Goal: Information Seeking & Learning: Check status

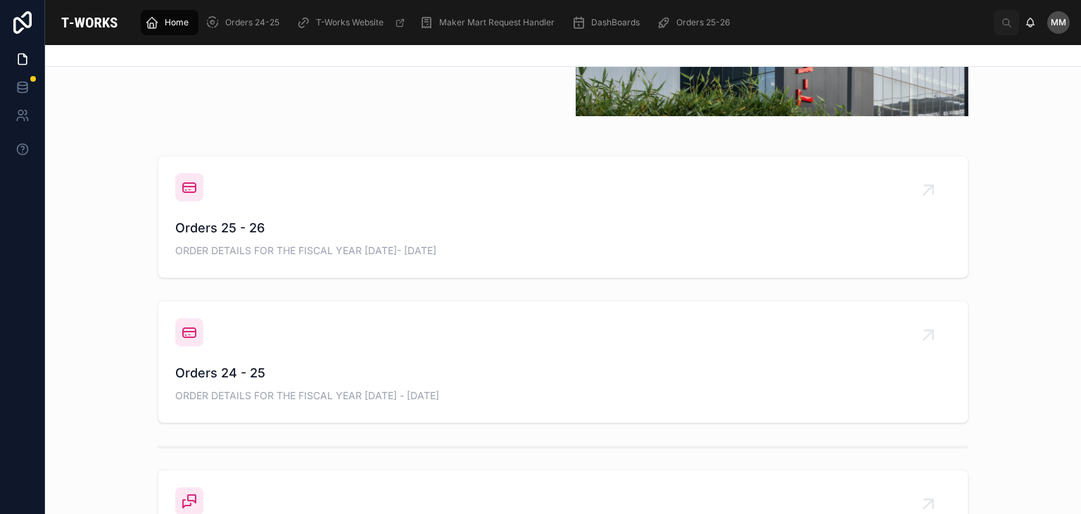
scroll to position [468, 0]
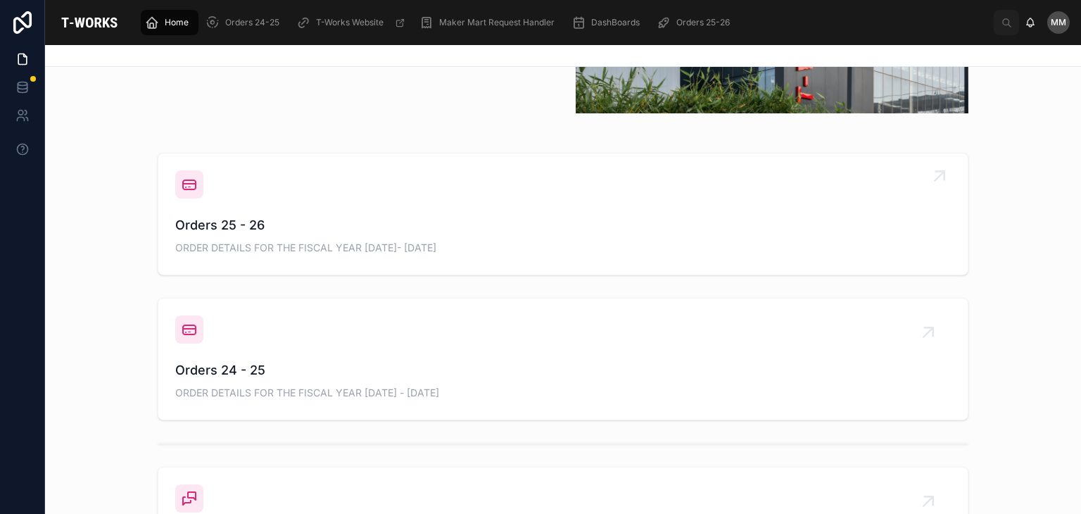
click at [425, 230] on span "Orders 25 - 26" at bounding box center [563, 225] width 776 height 20
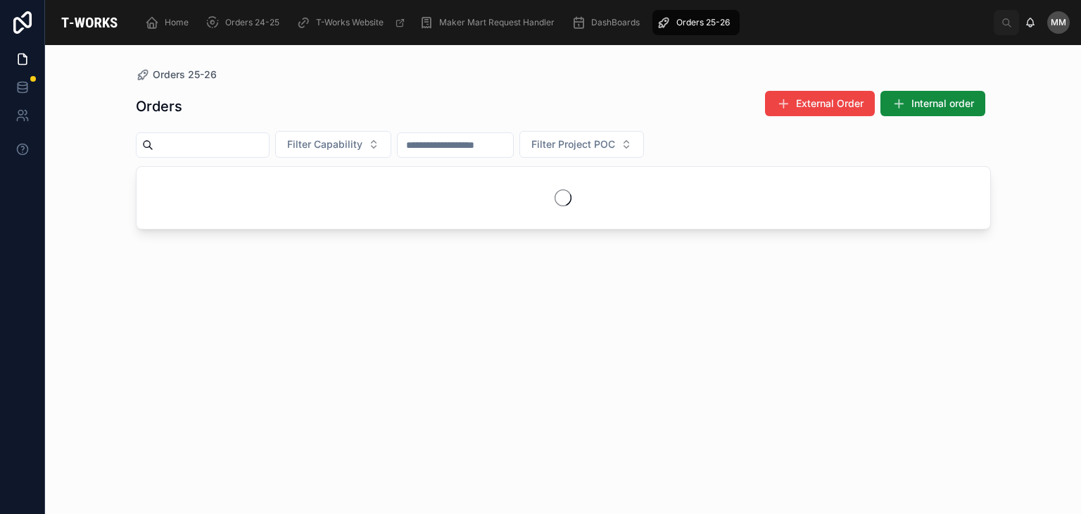
click at [425, 230] on div "Orders External Order Internal order Filter Capability Filter Project POC" at bounding box center [563, 289] width 855 height 415
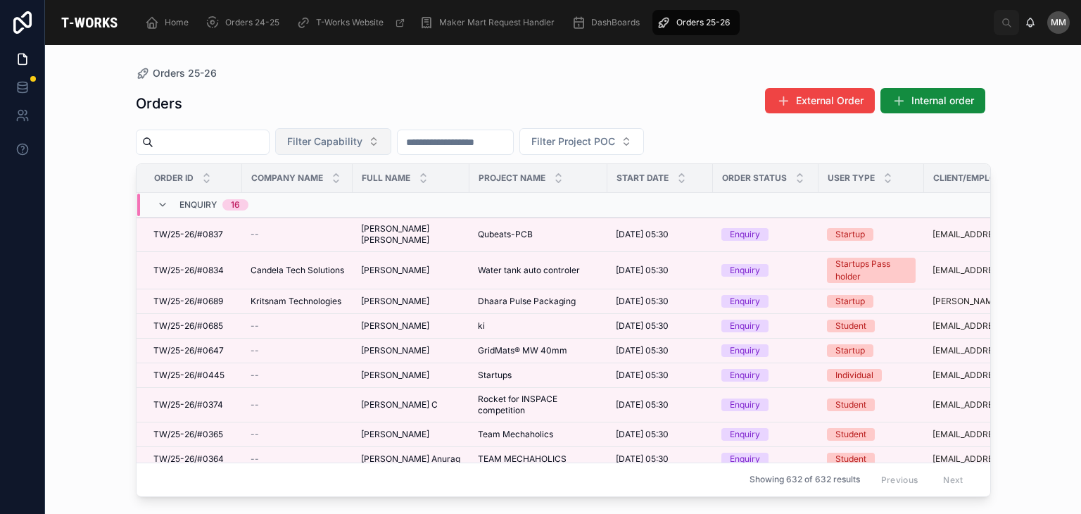
click at [376, 151] on button "Filter Capability" at bounding box center [333, 141] width 116 height 27
click at [363, 144] on span "Filter Capability" at bounding box center [324, 141] width 75 height 14
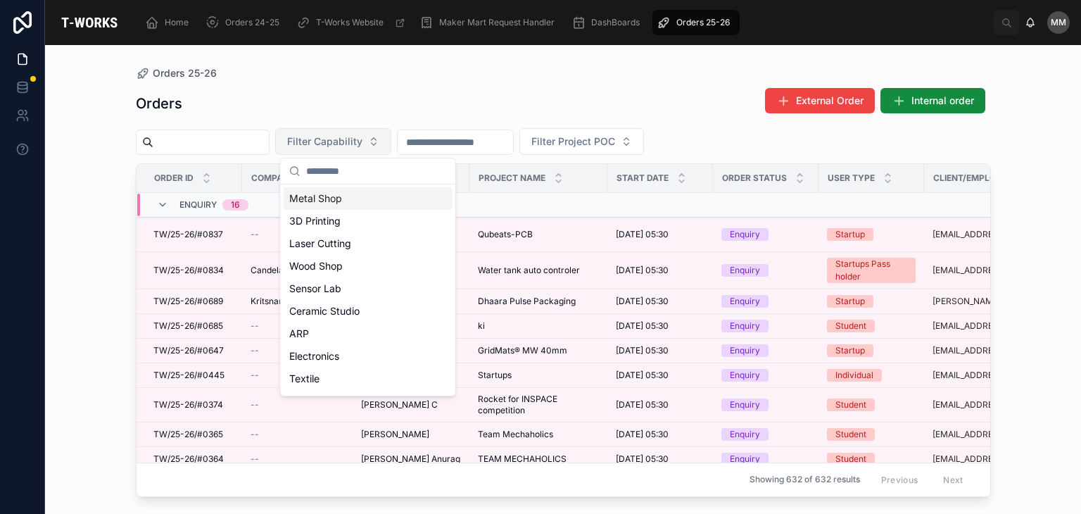
click at [363, 144] on span "Filter Capability" at bounding box center [324, 141] width 75 height 14
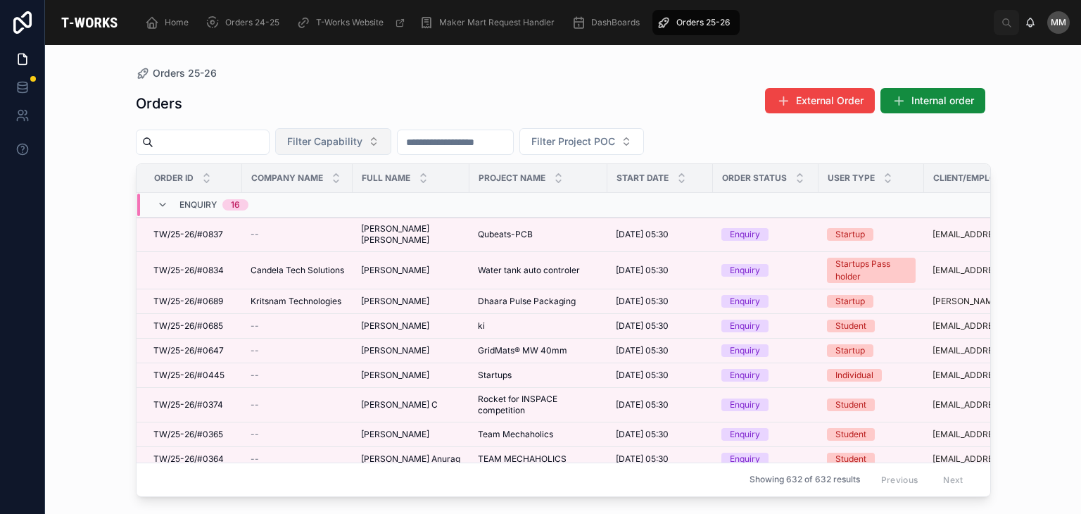
click at [363, 144] on span "Filter Capability" at bounding box center [324, 141] width 75 height 14
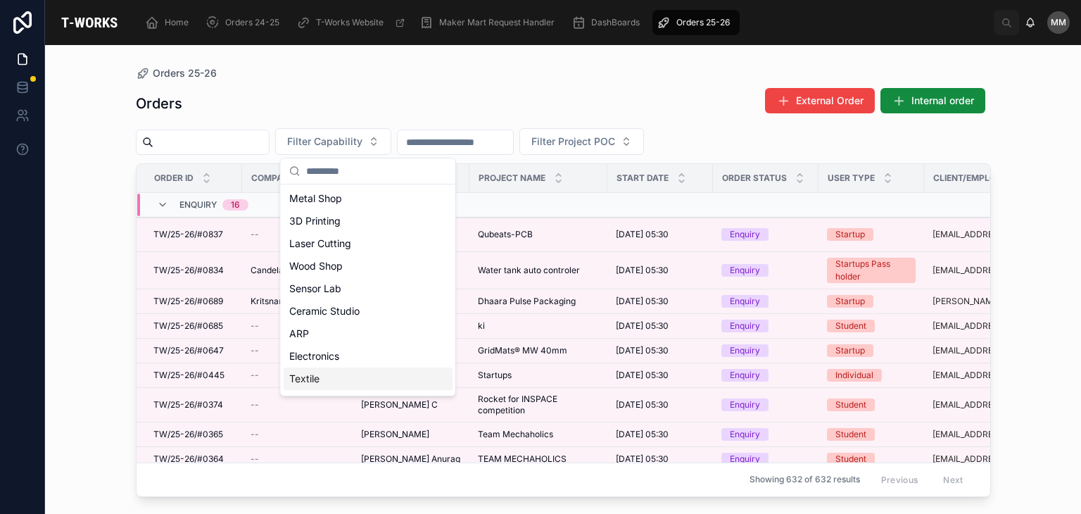
click at [315, 380] on div "Textile" at bounding box center [368, 379] width 169 height 23
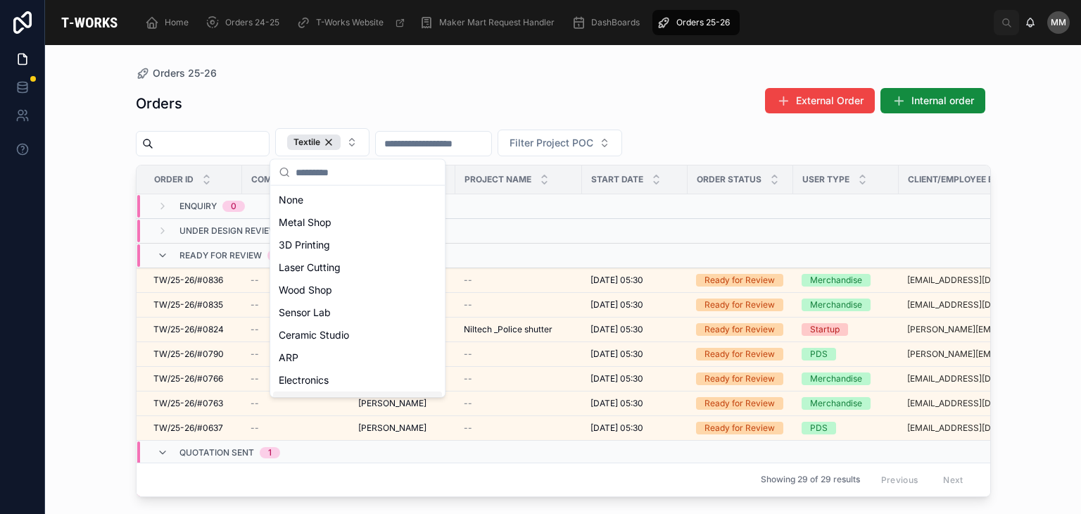
click at [315, 380] on div "Electronics" at bounding box center [357, 380] width 169 height 23
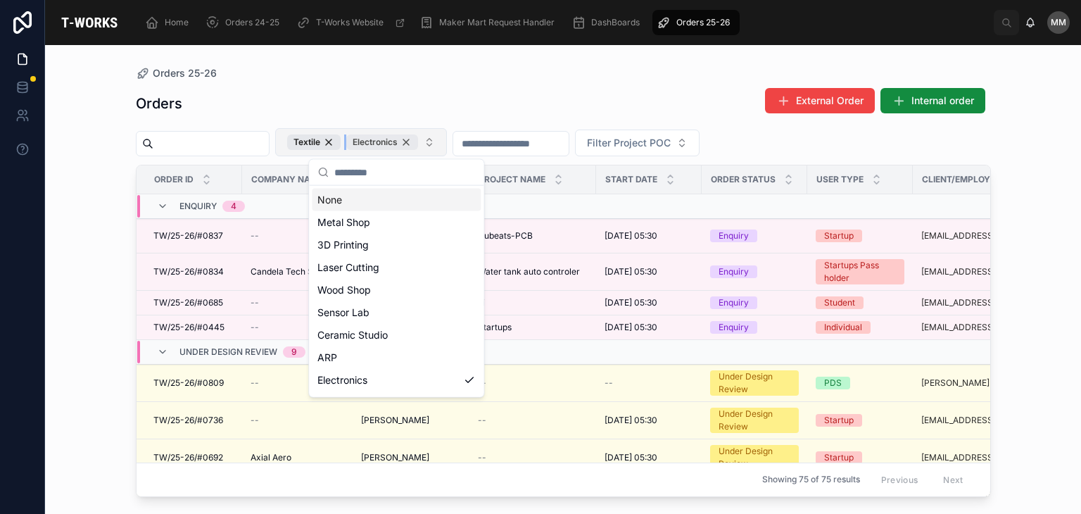
click at [418, 147] on div "Electronics" at bounding box center [382, 141] width 72 height 15
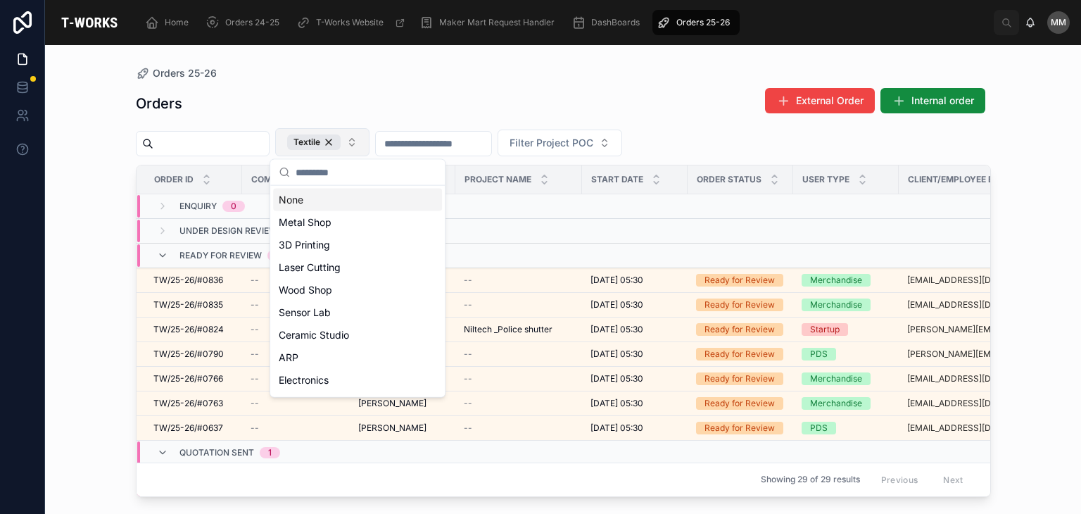
scroll to position [225, 23]
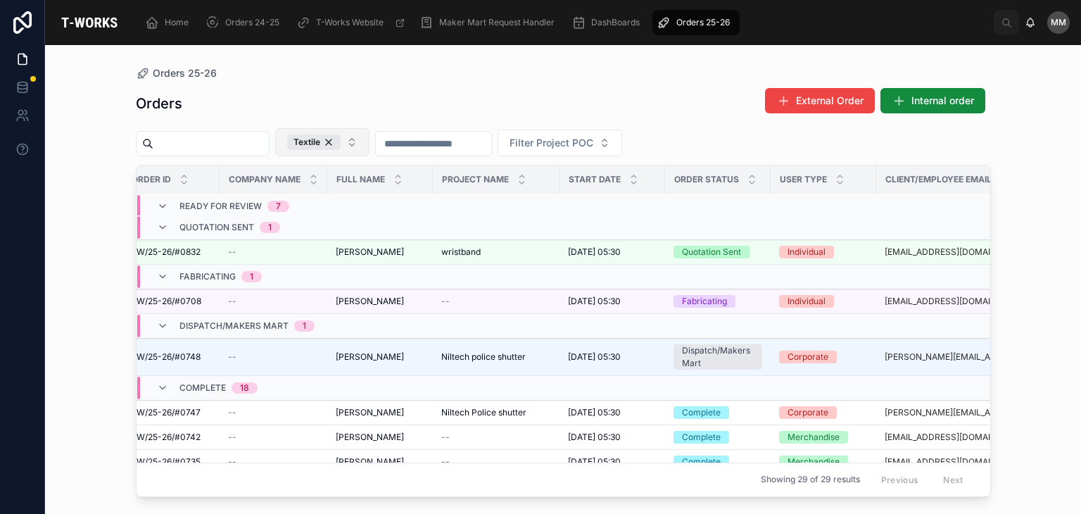
click at [246, 73] on div "Orders 25-26" at bounding box center [563, 73] width 855 height 11
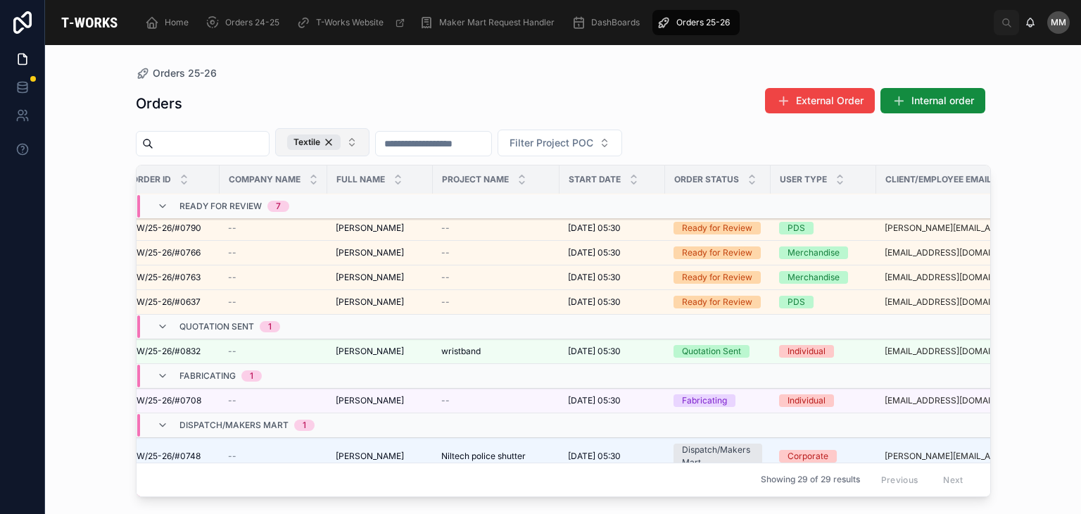
scroll to position [114, 23]
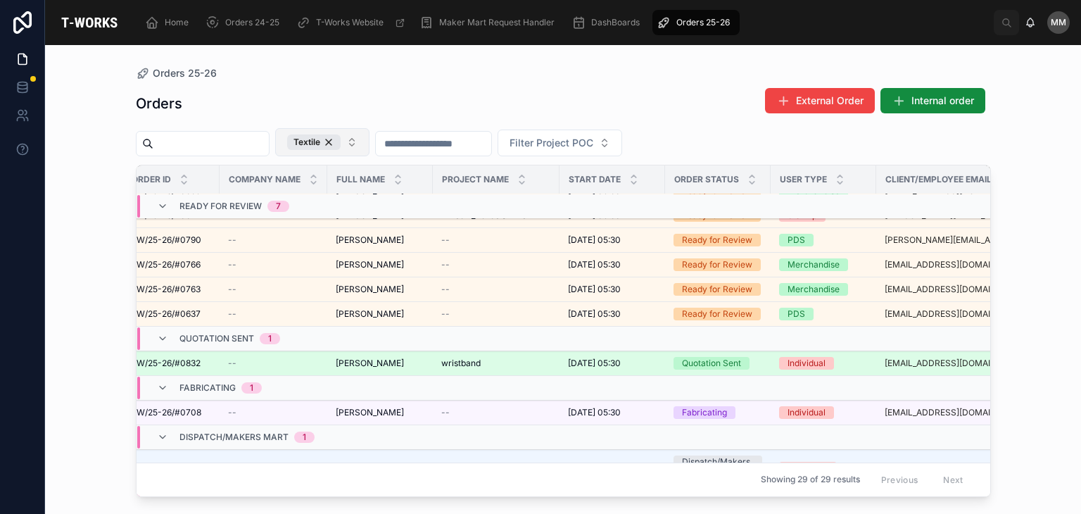
click at [541, 361] on div "wristband wristband" at bounding box center [496, 363] width 110 height 11
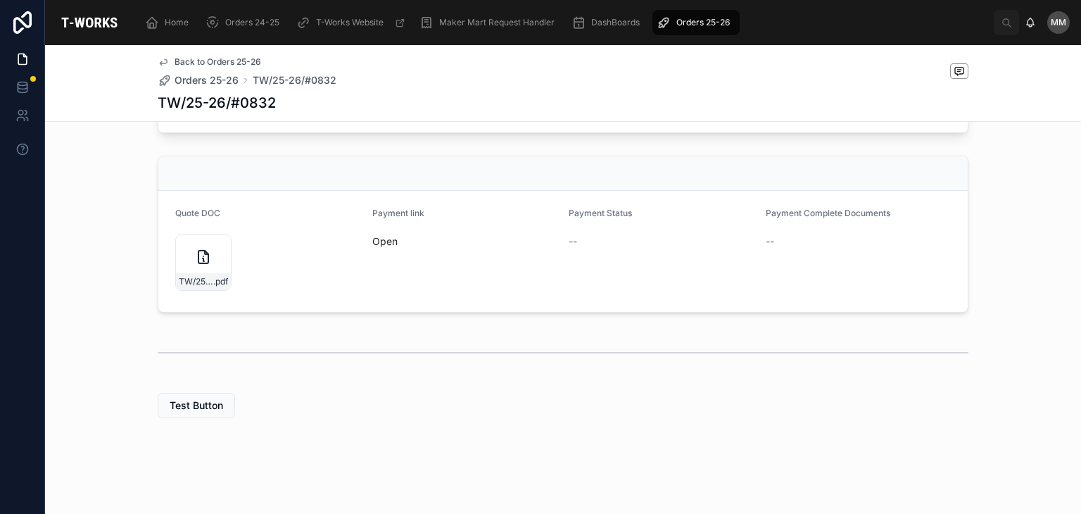
scroll to position [553, 0]
click at [215, 260] on div "TW/25-26/#0832 .pdf" at bounding box center [203, 262] width 56 height 56
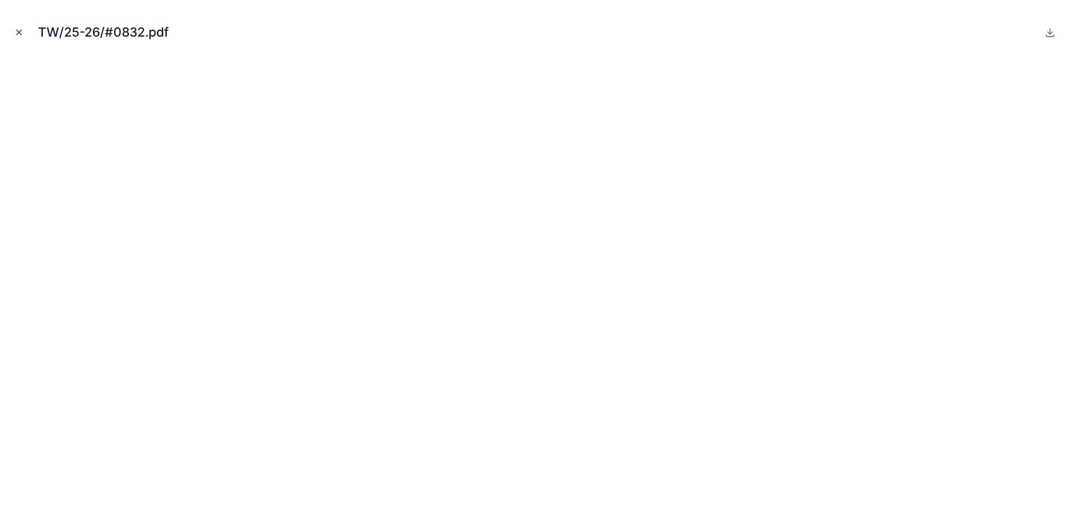
click at [18, 28] on icon "Close modal" at bounding box center [19, 32] width 10 height 10
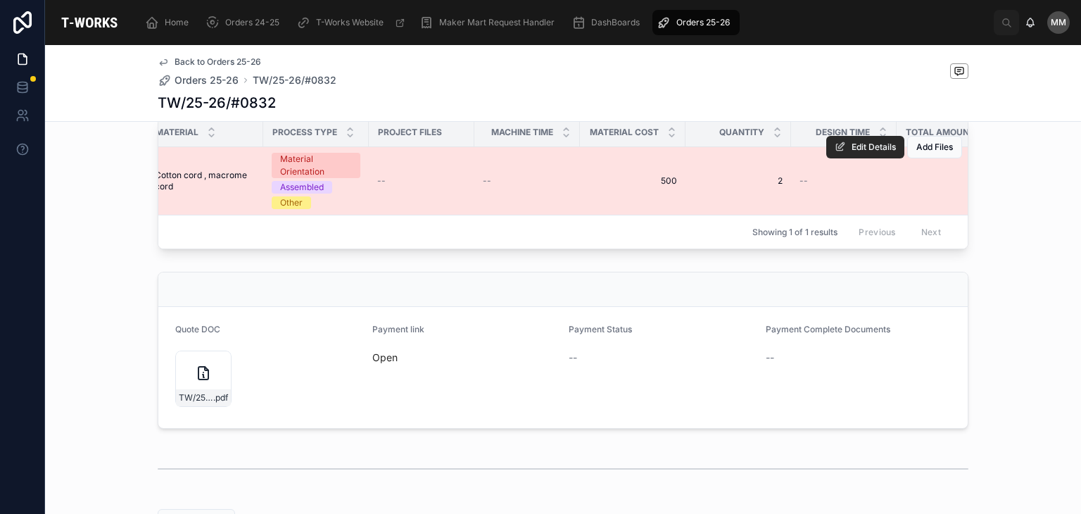
scroll to position [0, 778]
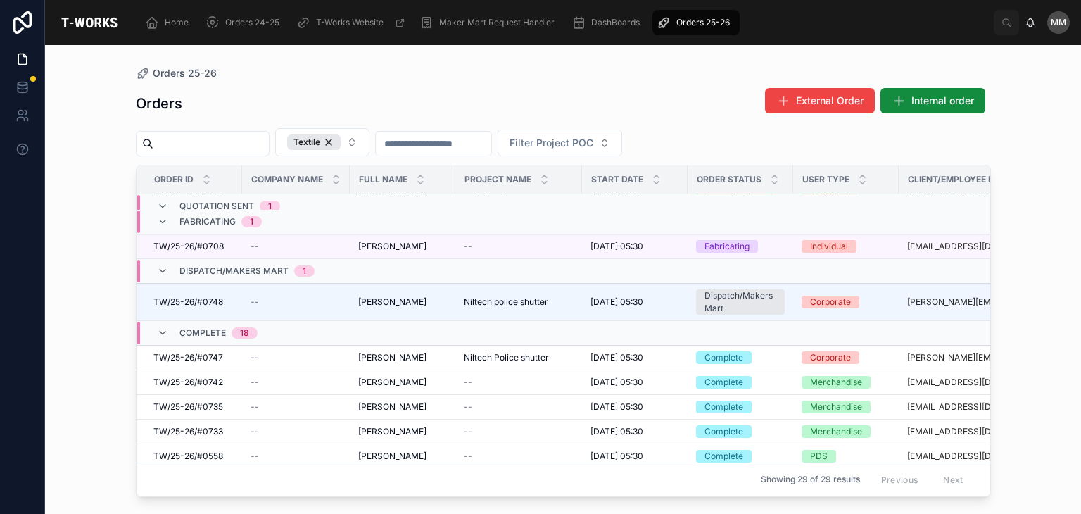
scroll to position [225, 0]
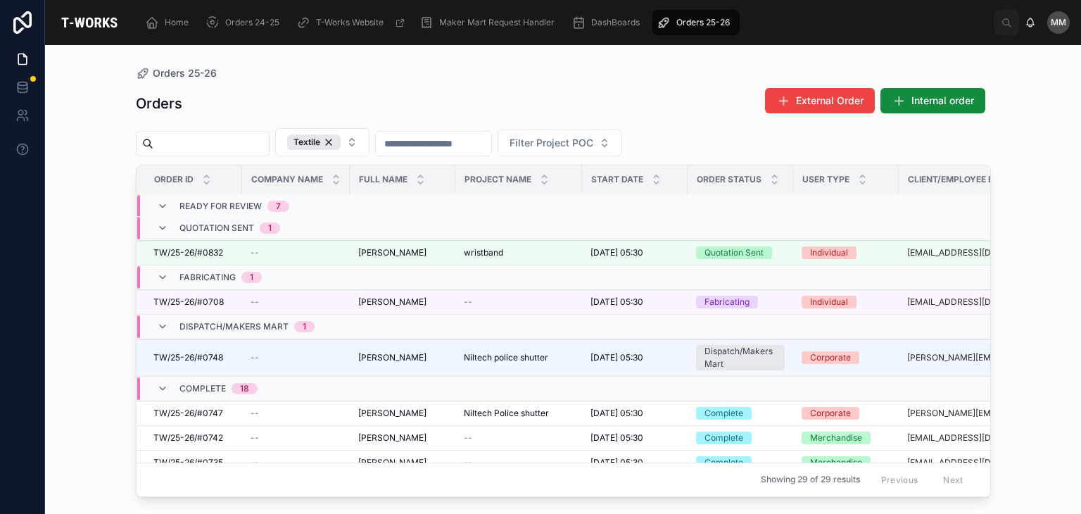
click at [244, 230] on span "Quotation Sent" at bounding box center [217, 227] width 75 height 11
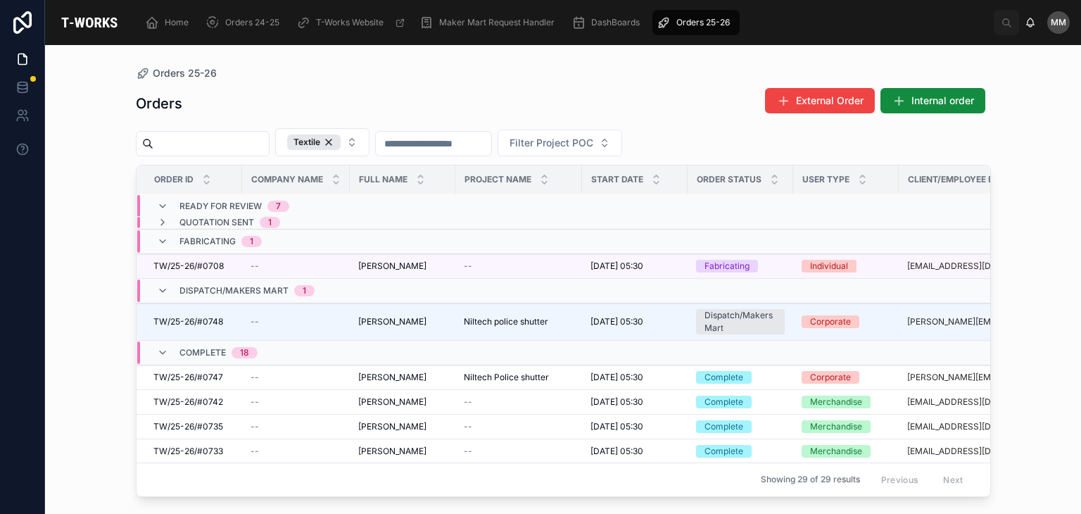
scroll to position [186, 0]
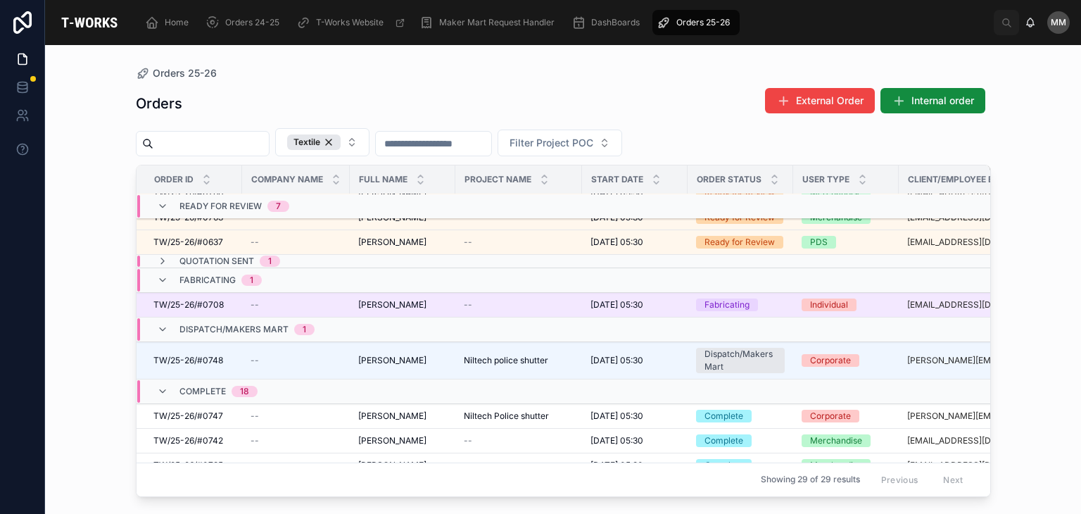
click at [237, 303] on td "TW/25-26/#0708 TW/25-26/#0708" at bounding box center [190, 305] width 106 height 25
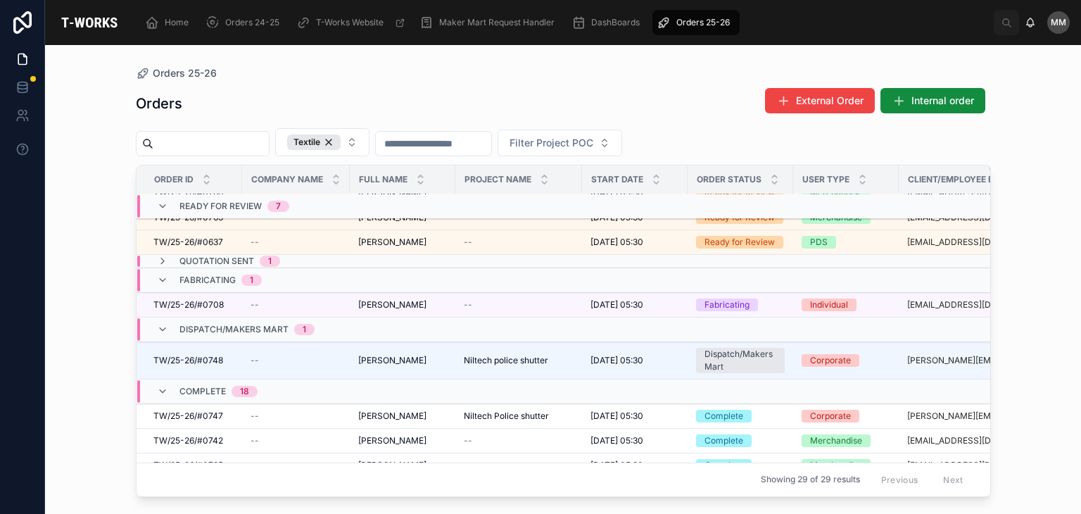
click at [152, 275] on div "Fabricating 1" at bounding box center [209, 280] width 139 height 23
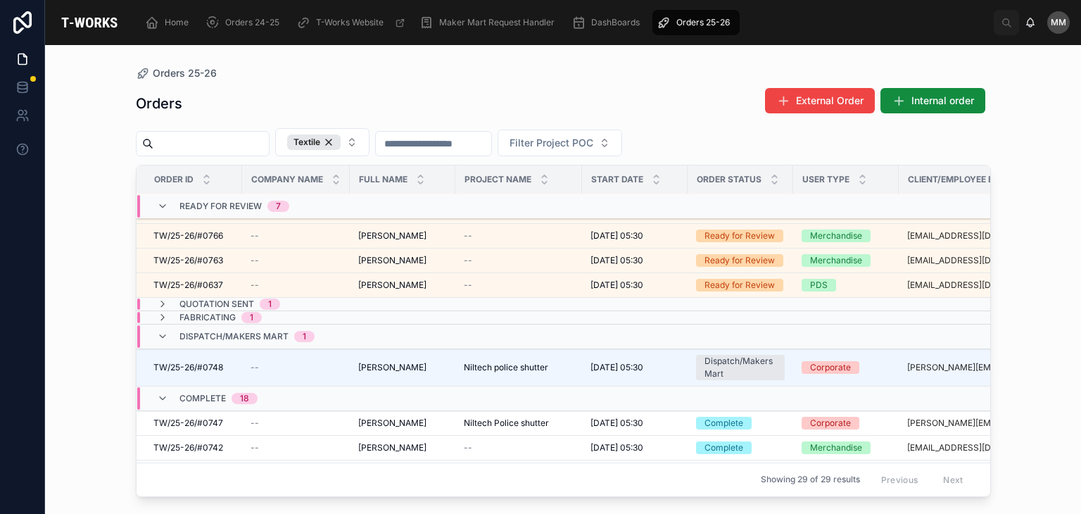
scroll to position [141, 0]
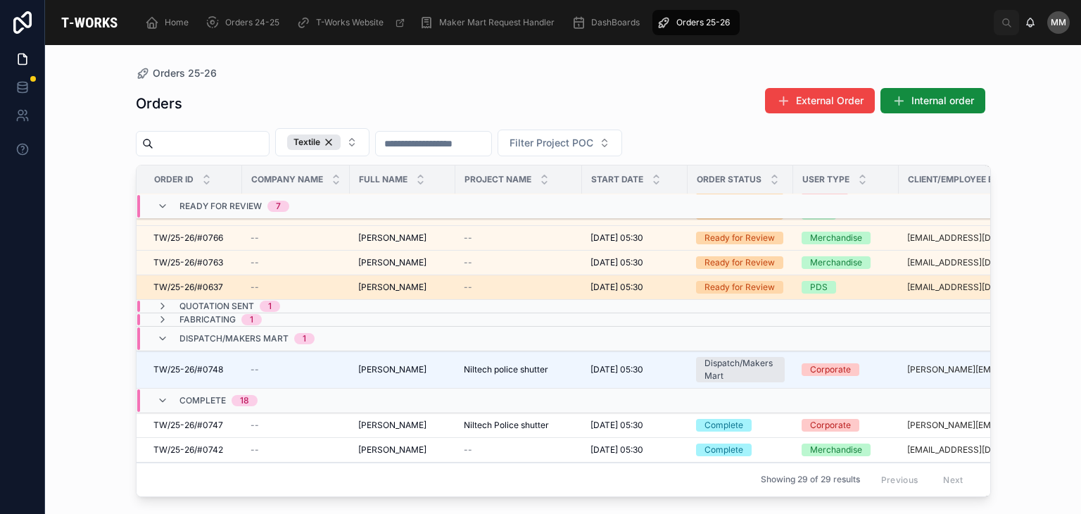
click at [184, 296] on td "TW/25-26/#0637 TW/25-26/#0637" at bounding box center [190, 287] width 106 height 25
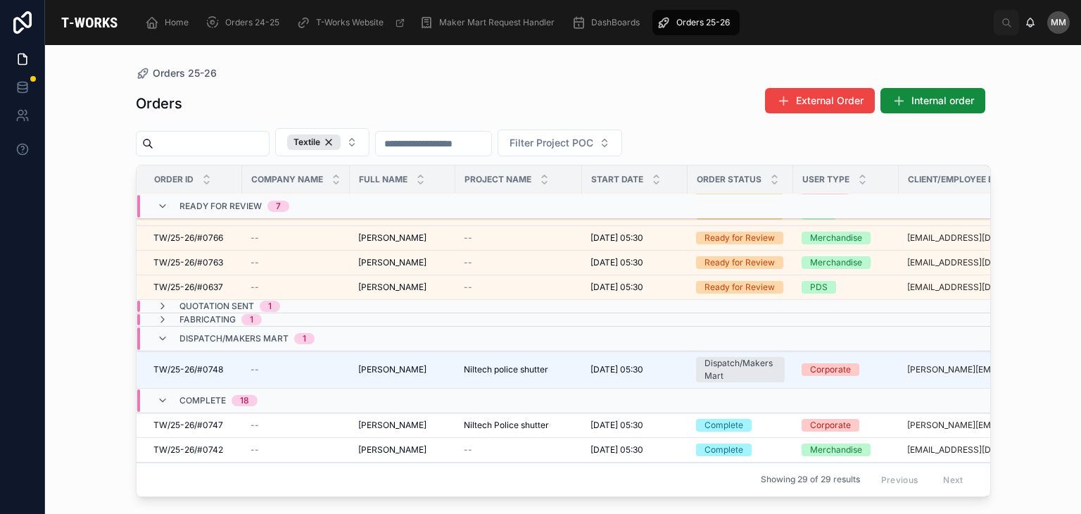
click at [184, 305] on span "Quotation Sent" at bounding box center [217, 306] width 75 height 11
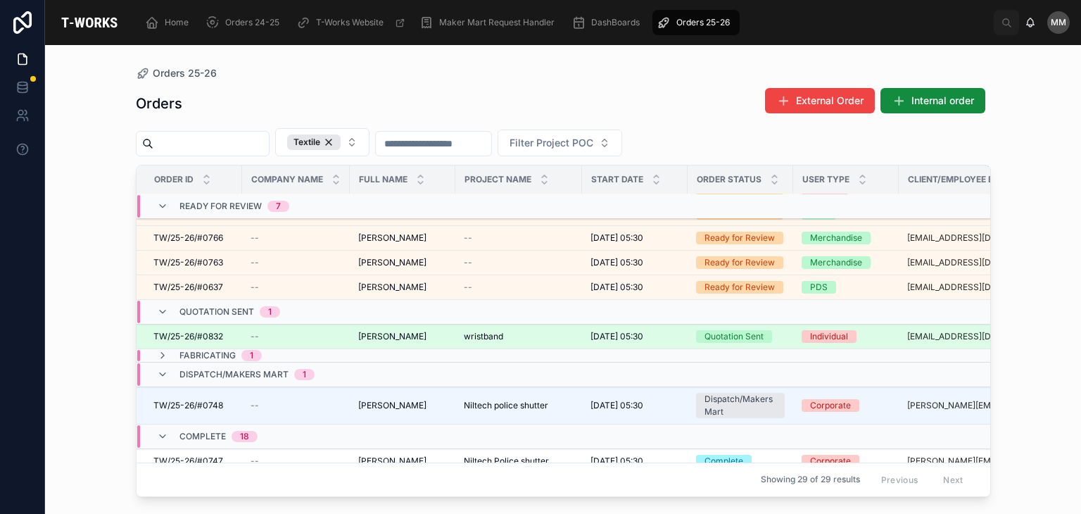
click at [222, 331] on span "TW/25-26/#0832" at bounding box center [188, 336] width 70 height 11
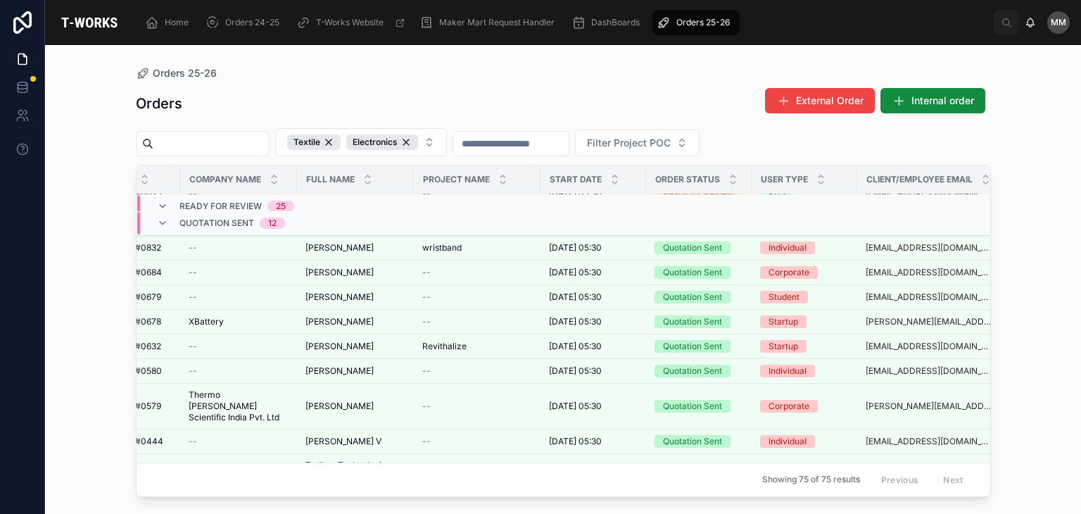
scroll to position [1242, 62]
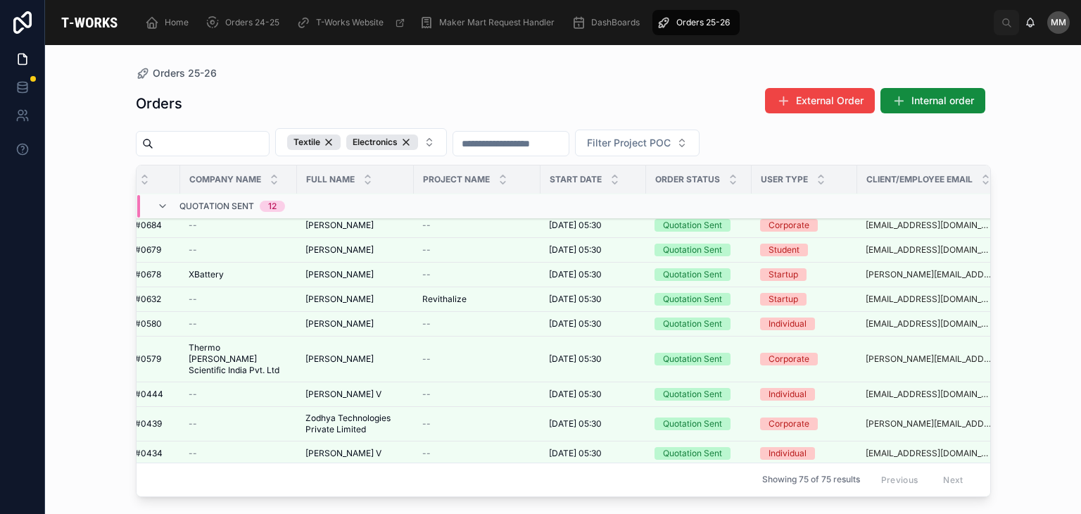
click at [589, 472] on span "[DATE] 05:30" at bounding box center [575, 477] width 53 height 11
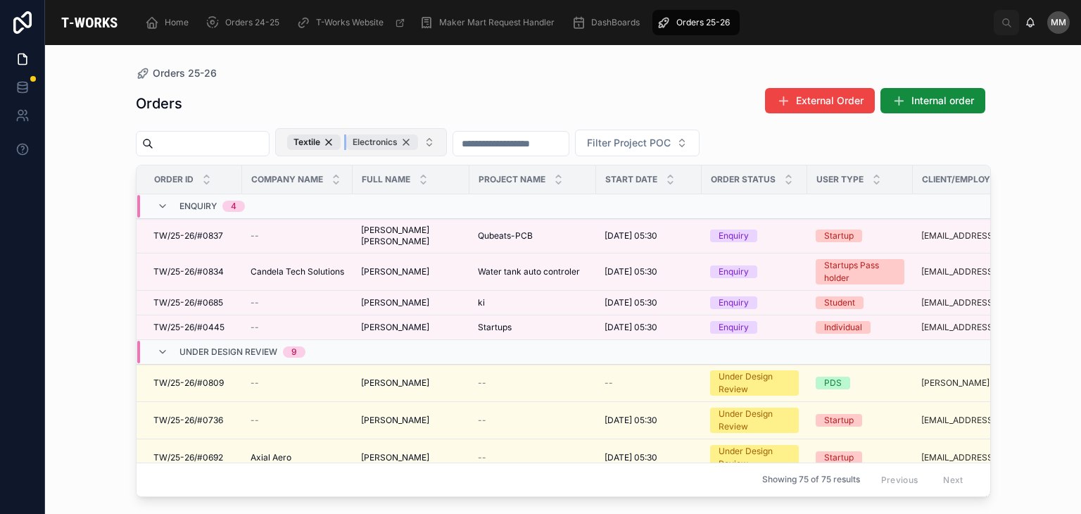
click at [418, 142] on div "Electronics" at bounding box center [382, 141] width 72 height 15
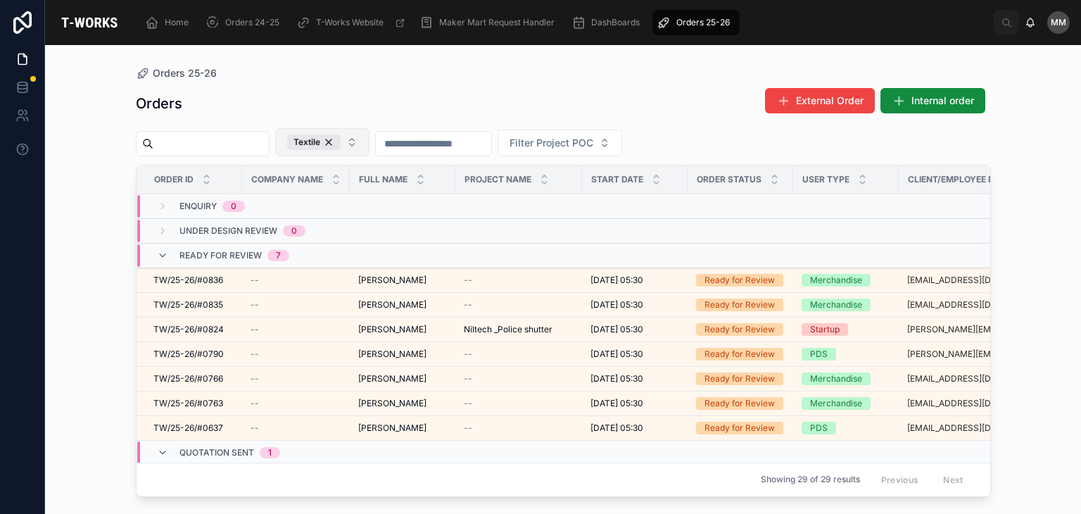
click at [269, 257] on span "7" at bounding box center [279, 255] width 22 height 11
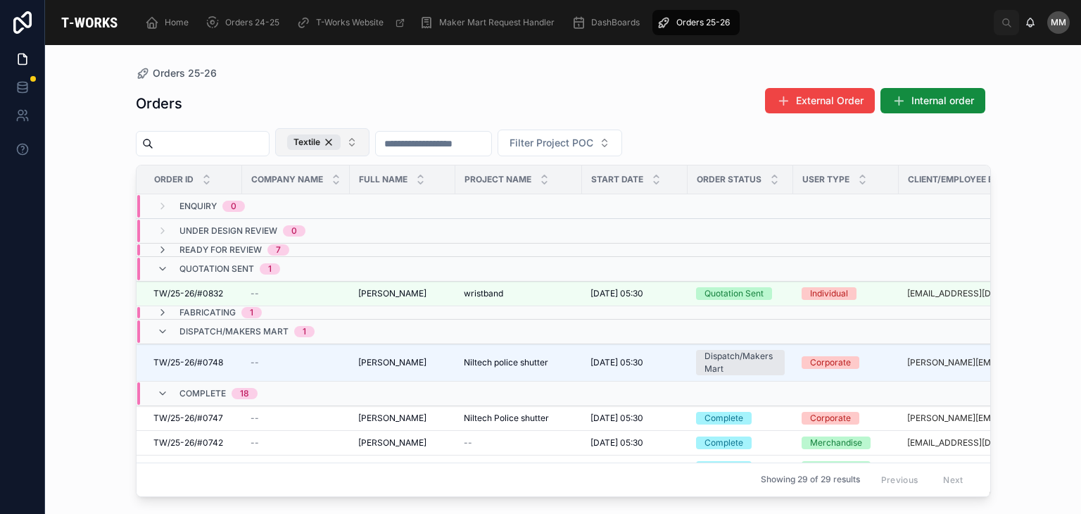
click at [269, 258] on div "Quotation Sent 1" at bounding box center [230, 269] width 101 height 23
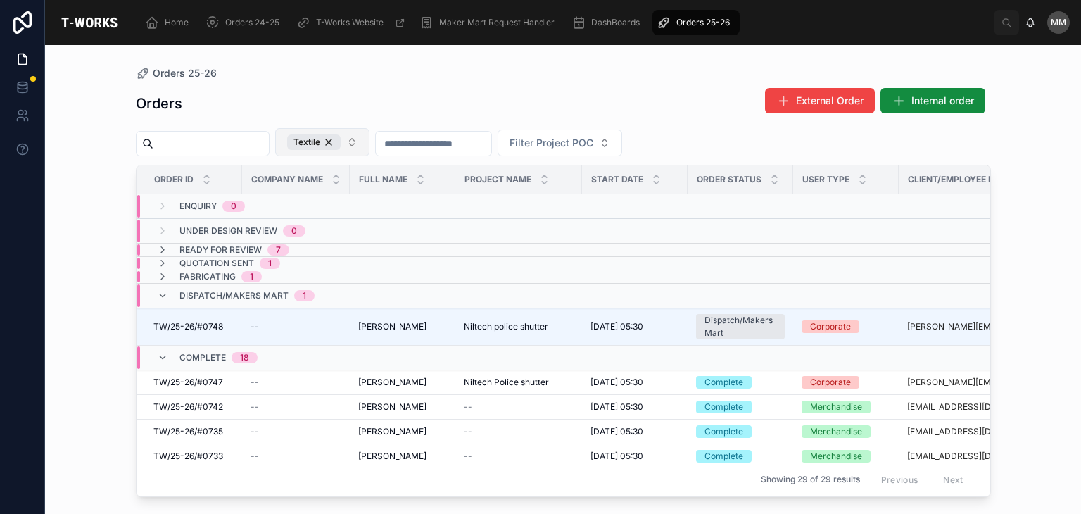
click at [263, 251] on div "Ready for Review 7" at bounding box center [235, 249] width 110 height 11
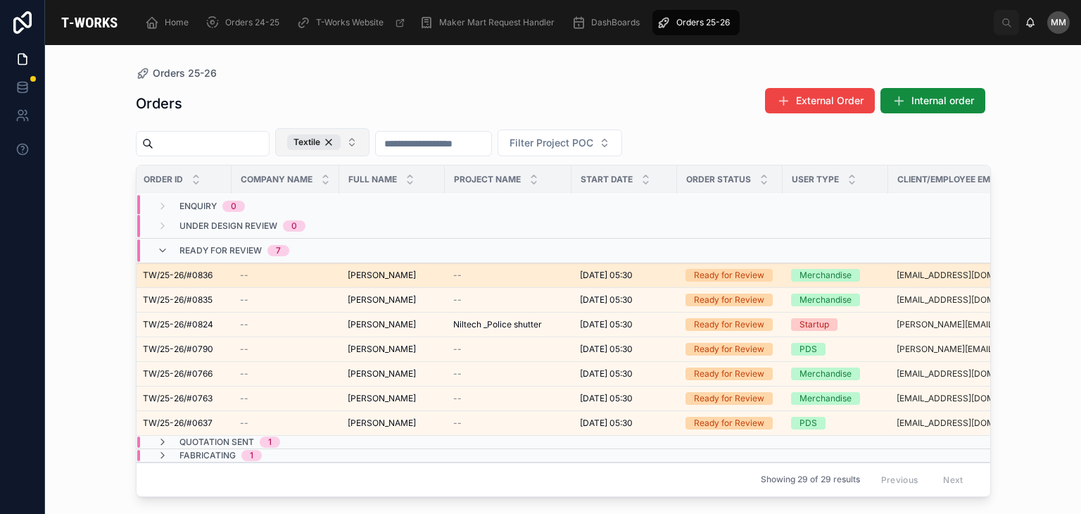
scroll to position [5, 0]
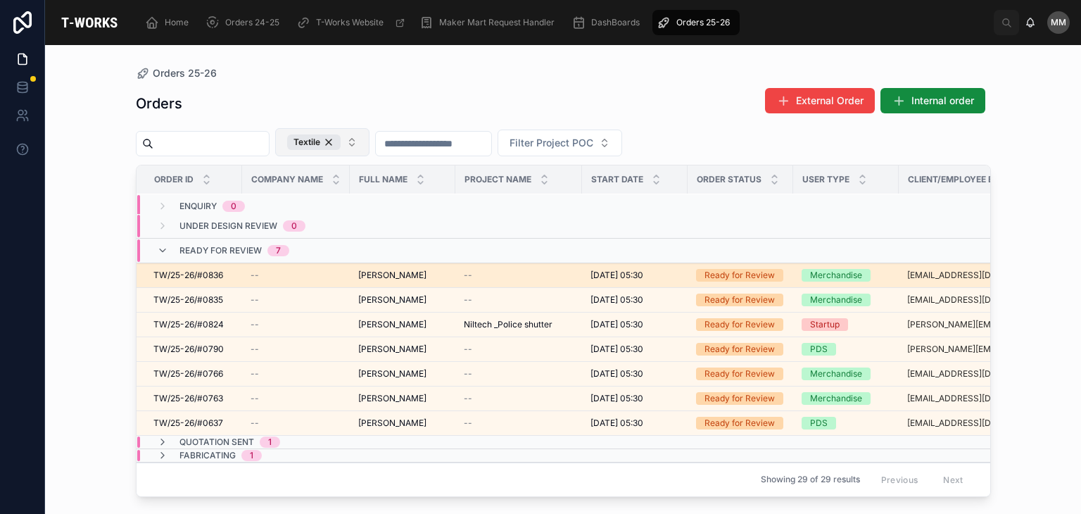
click at [625, 266] on td "[DATE] 05:30 [DATE] 05:30" at bounding box center [635, 275] width 106 height 25
click at [581, 277] on td "--" at bounding box center [519, 275] width 127 height 25
click at [577, 277] on td "--" at bounding box center [519, 275] width 127 height 25
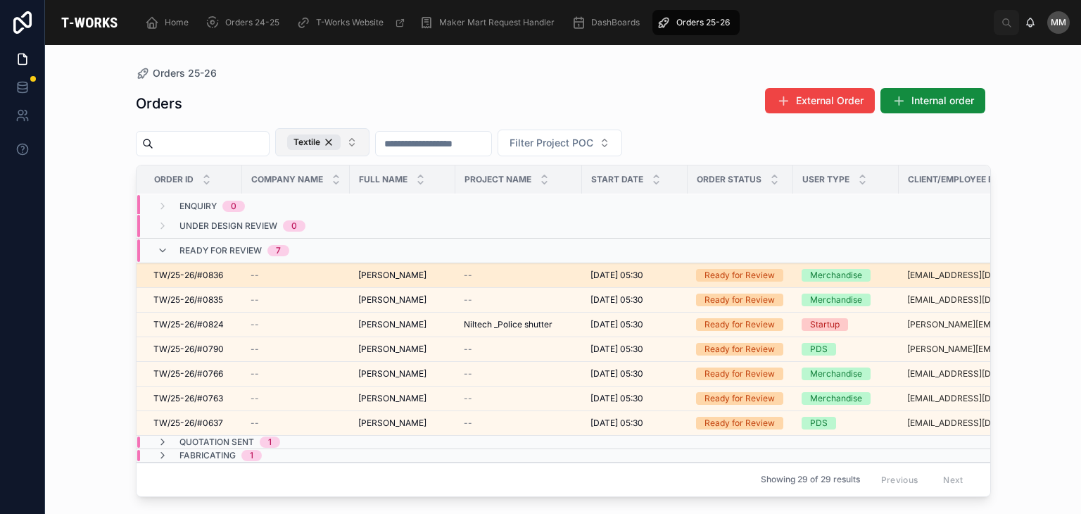
click at [577, 277] on td "--" at bounding box center [519, 275] width 127 height 25
click at [207, 272] on span "TW/25-26/#0836" at bounding box center [188, 275] width 70 height 11
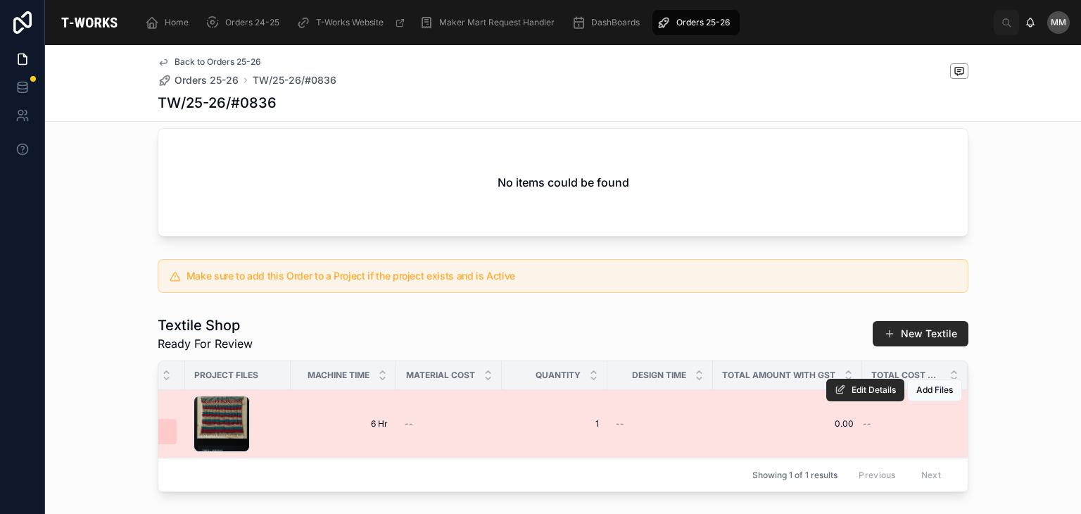
scroll to position [357, 0]
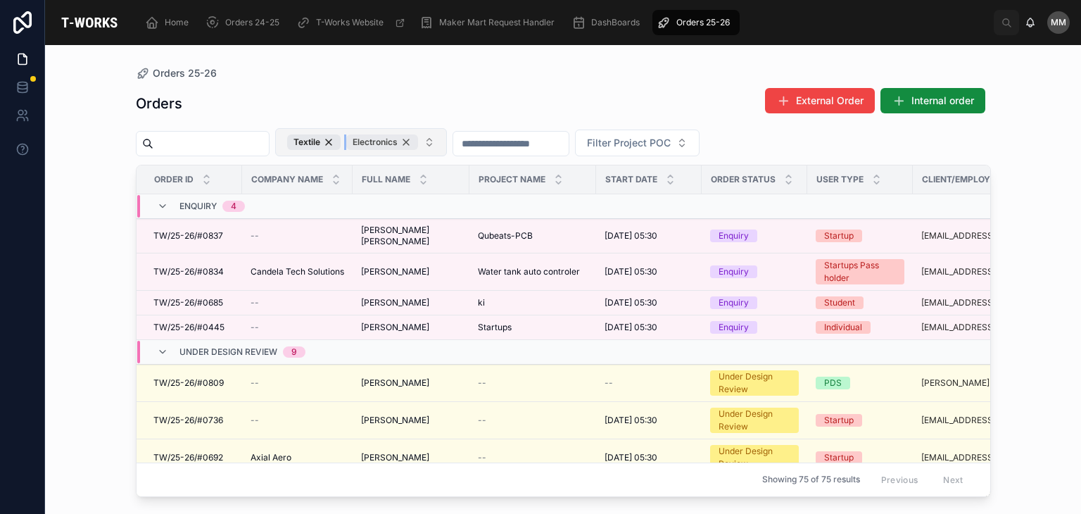
click at [418, 138] on div "Electronics" at bounding box center [382, 141] width 72 height 15
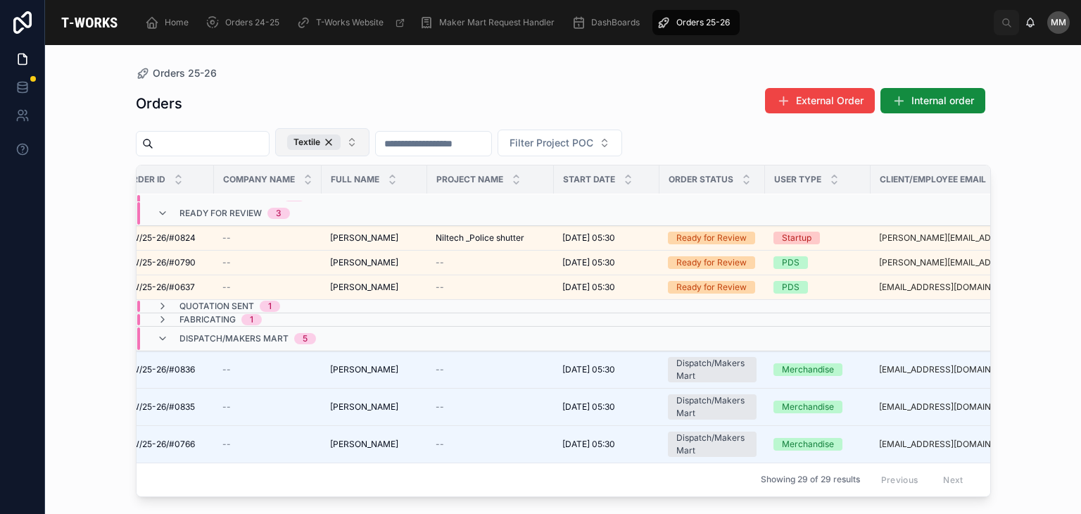
scroll to position [0, 28]
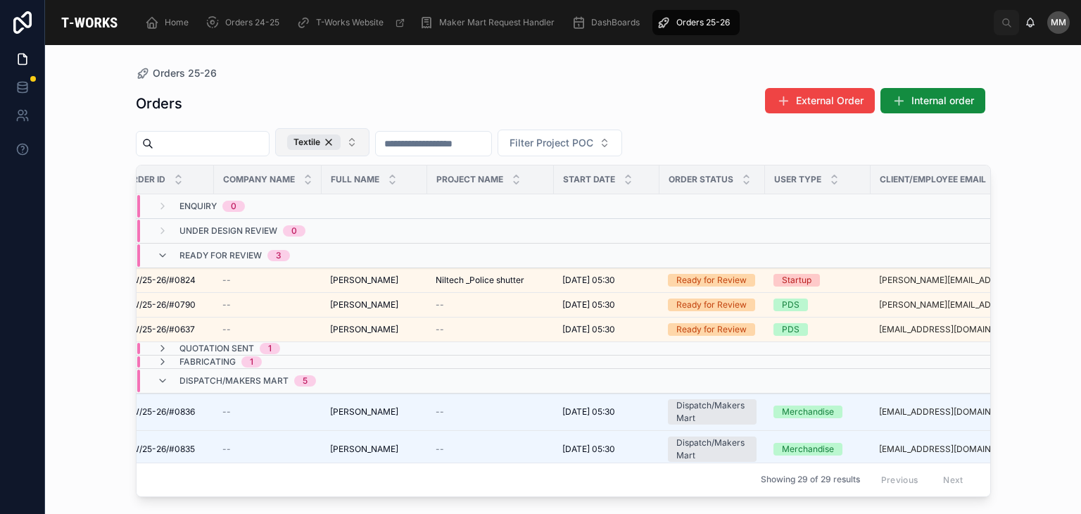
click at [222, 349] on span "Quotation Sent" at bounding box center [217, 348] width 75 height 11
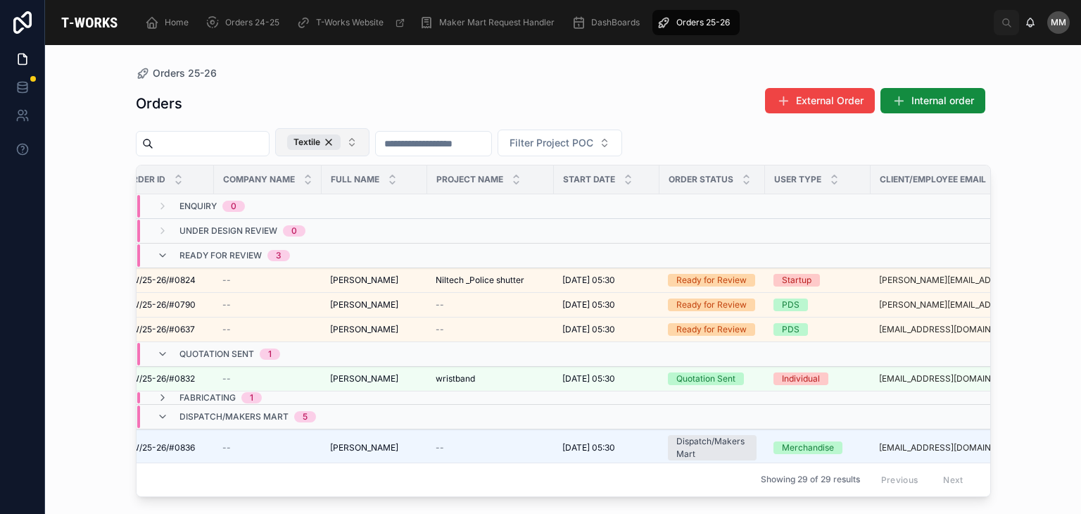
click at [222, 349] on span "Quotation Sent" at bounding box center [217, 354] width 75 height 11
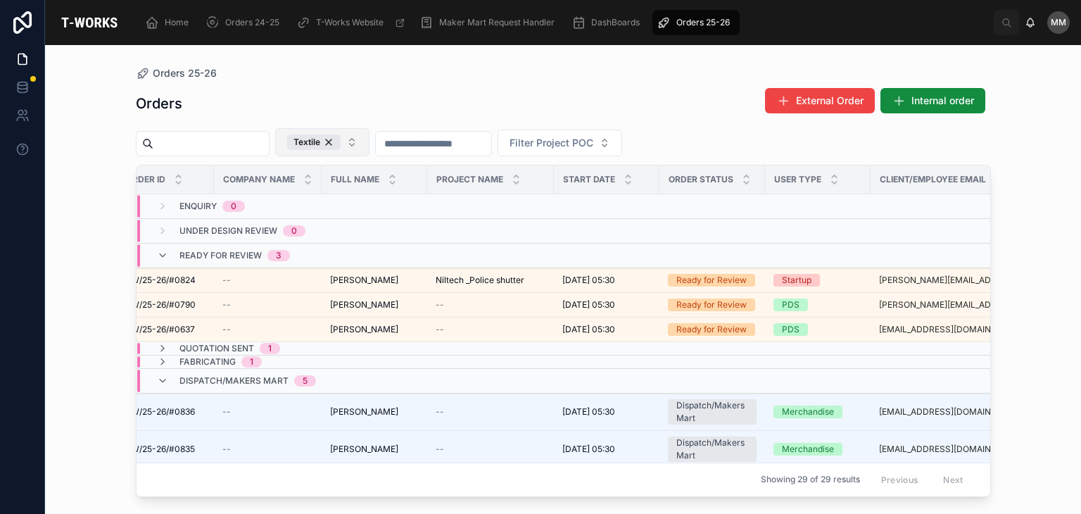
click at [222, 349] on span "Quotation Sent" at bounding box center [217, 348] width 75 height 11
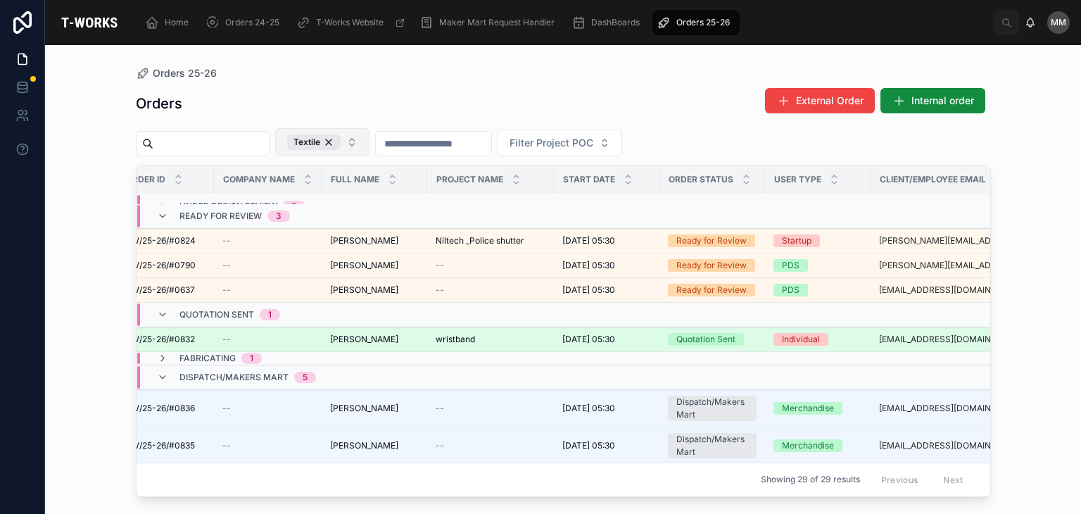
scroll to position [39, 0]
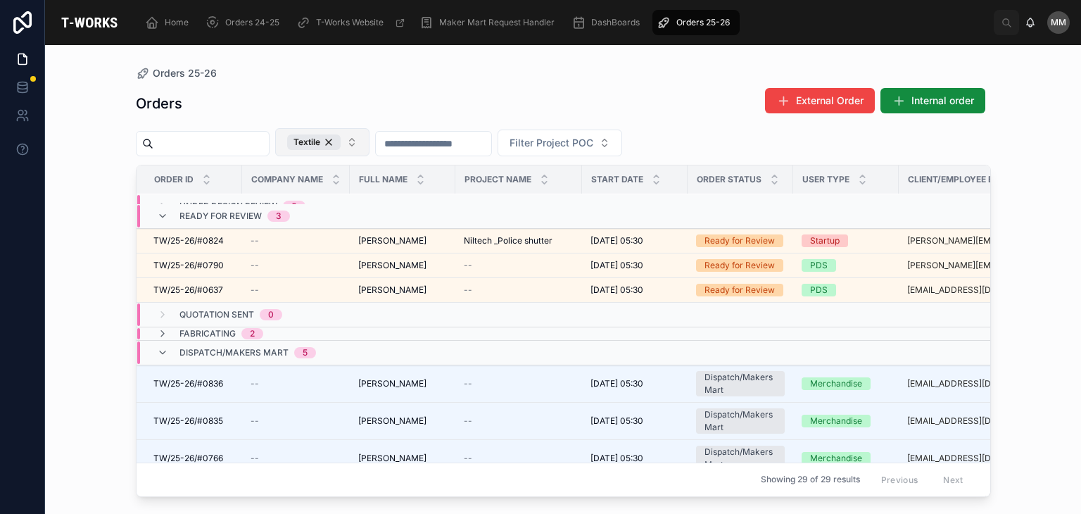
drag, startPoint x: 200, startPoint y: 353, endPoint x: 186, endPoint y: 333, distance: 24.2
click at [186, 333] on span "Fabricating" at bounding box center [208, 333] width 56 height 11
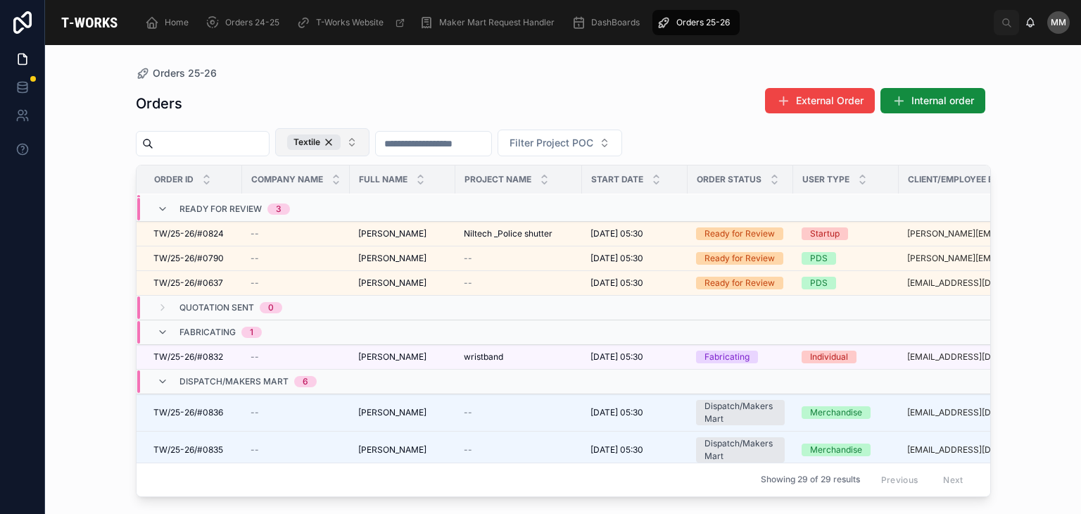
scroll to position [0, 0]
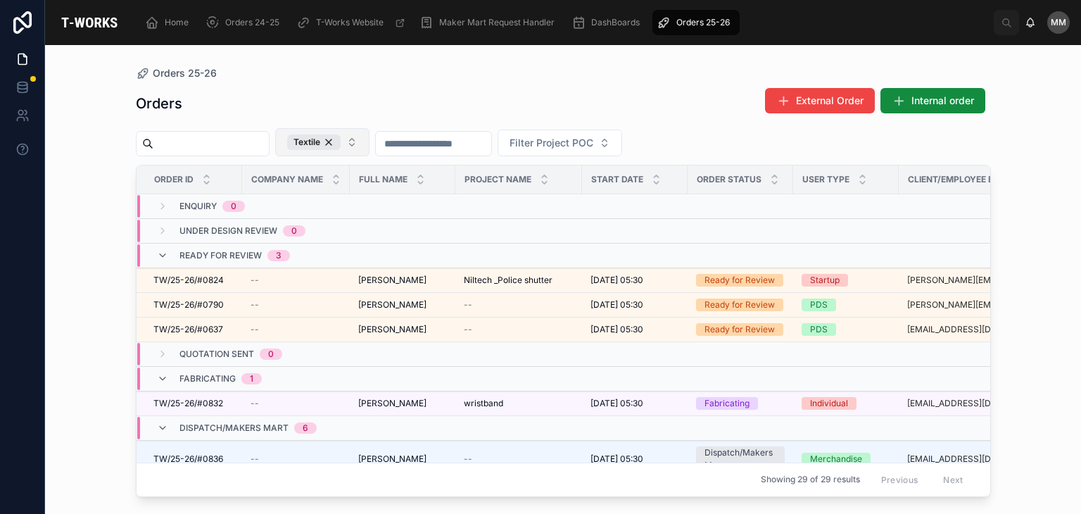
click at [103, 259] on div "Orders 25-26 Orders External Order Internal order Textile Filter Project POC Or…" at bounding box center [563, 279] width 1036 height 469
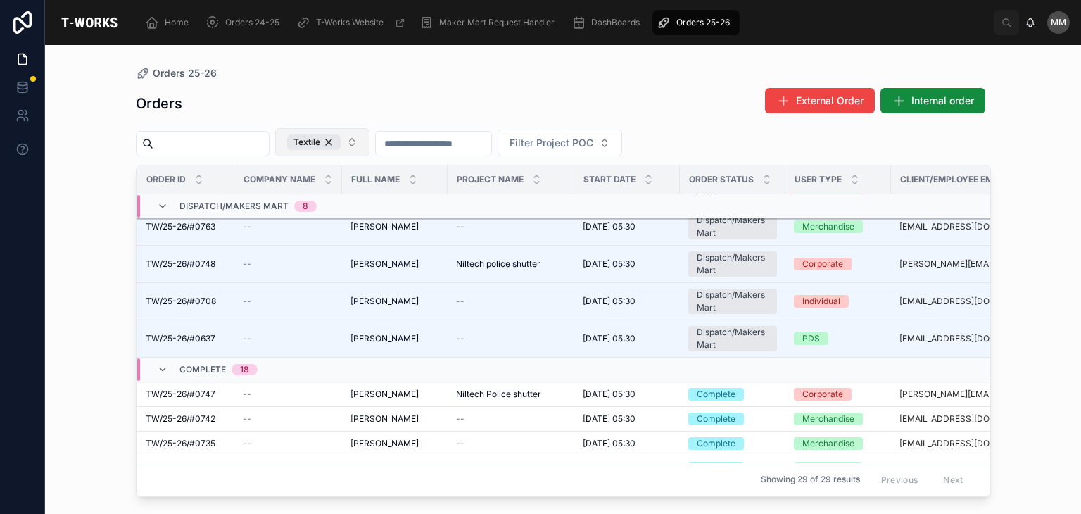
scroll to position [322, 11]
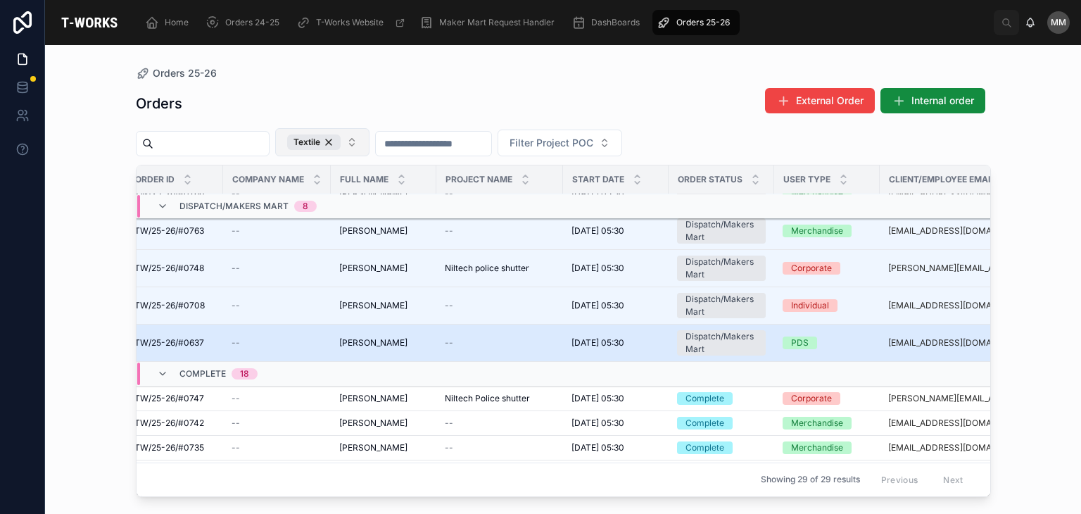
click at [414, 338] on div "[PERSON_NAME] [PERSON_NAME]" at bounding box center [383, 342] width 89 height 11
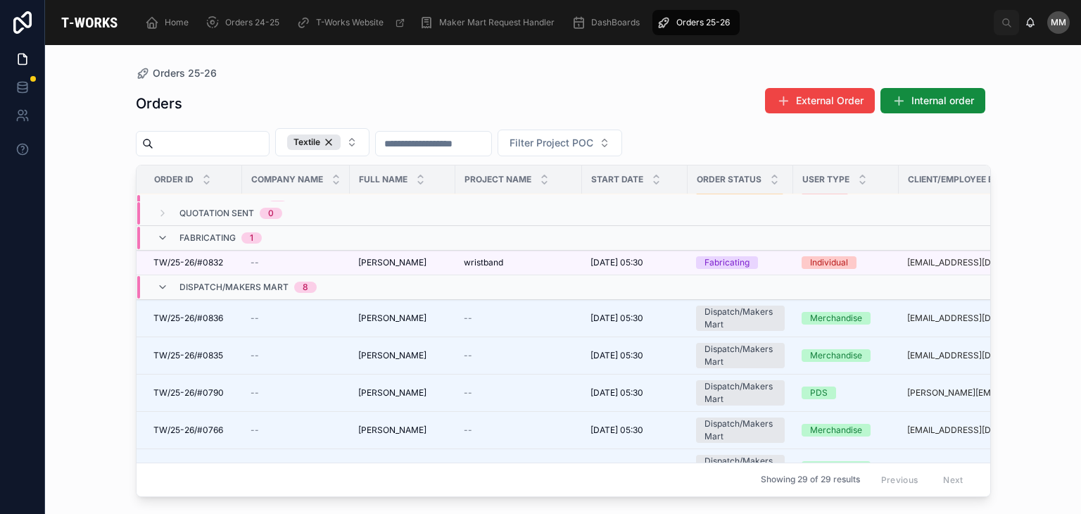
scroll to position [92, 0]
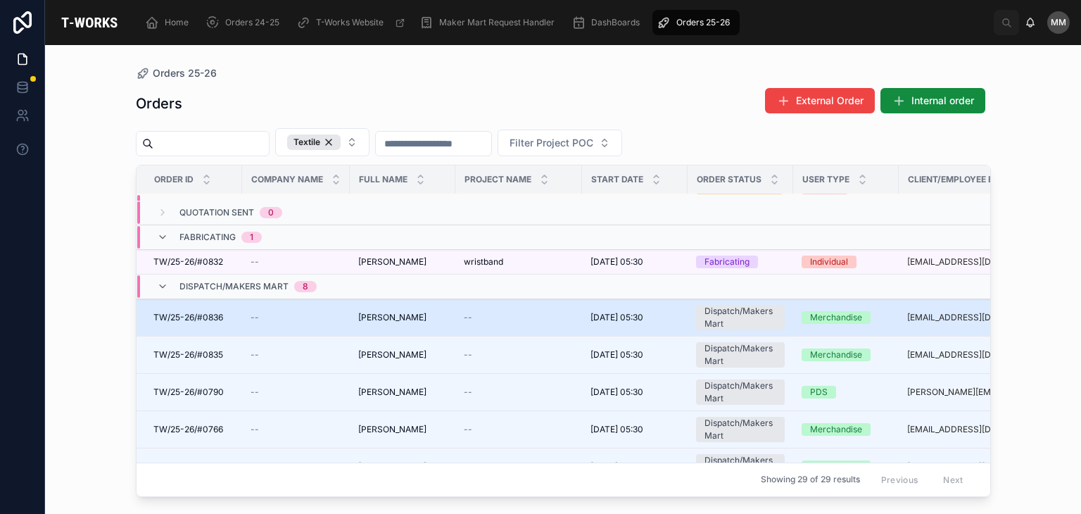
click at [197, 313] on span "TW/25-26/#0836" at bounding box center [188, 317] width 70 height 11
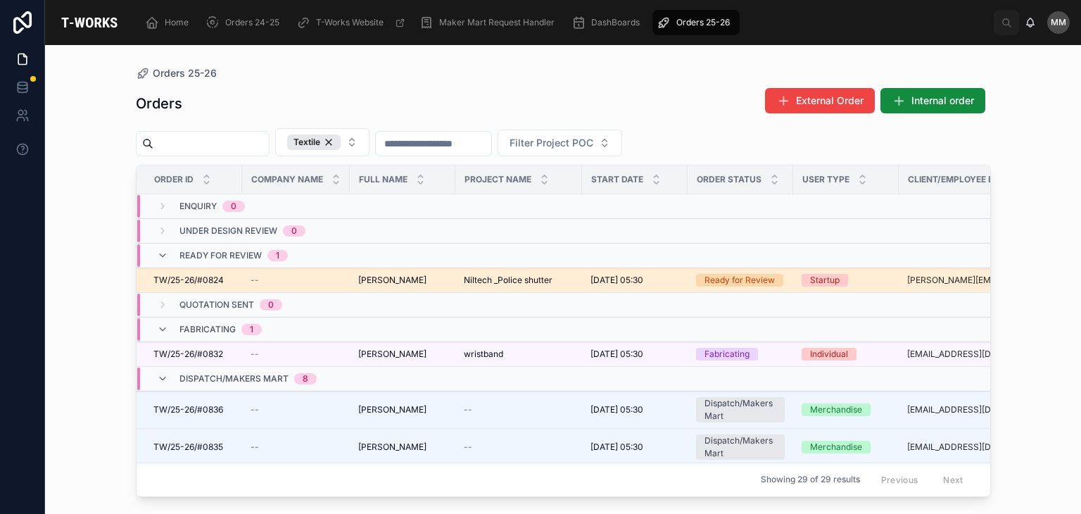
click at [228, 272] on td "TW/25-26/#0824 TW/25-26/#0824" at bounding box center [190, 280] width 106 height 25
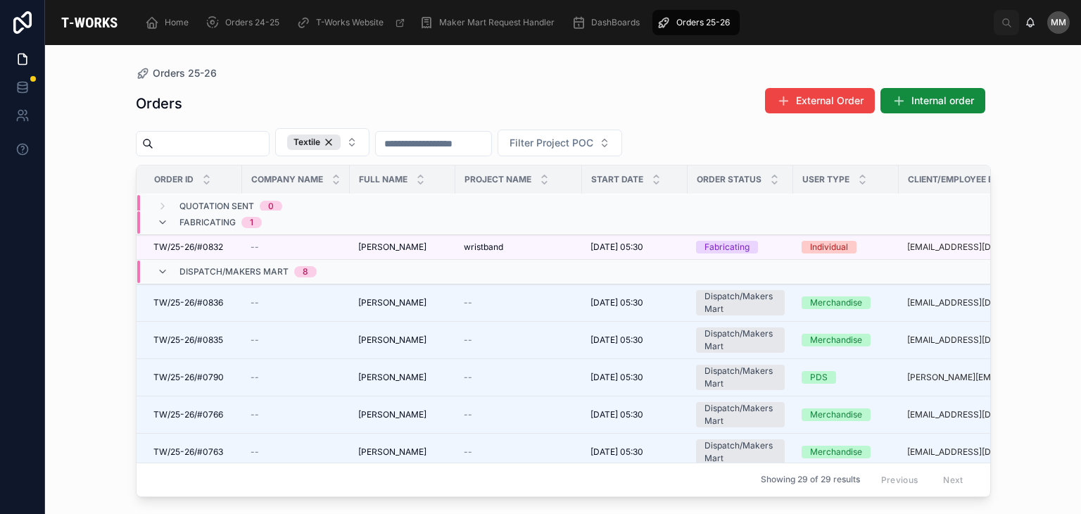
scroll to position [180, 0]
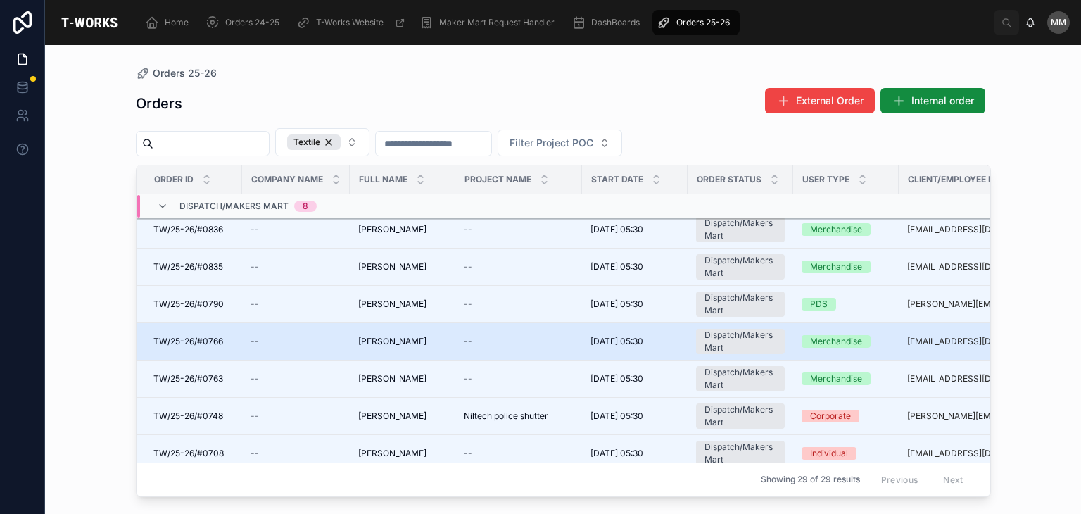
click at [171, 341] on span "TW/25-26/#0766" at bounding box center [188, 341] width 70 height 11
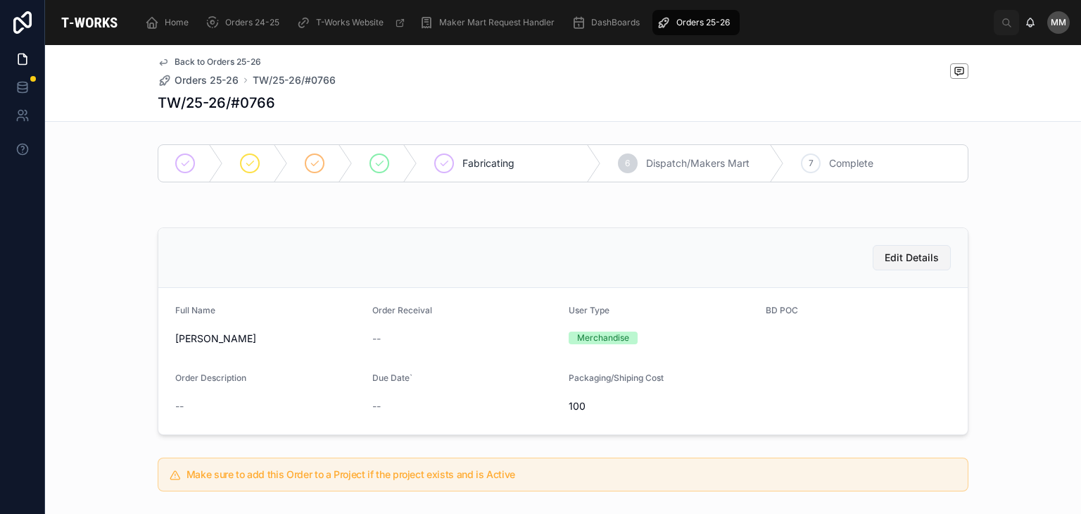
click at [900, 261] on span "Edit Details" at bounding box center [912, 258] width 54 height 14
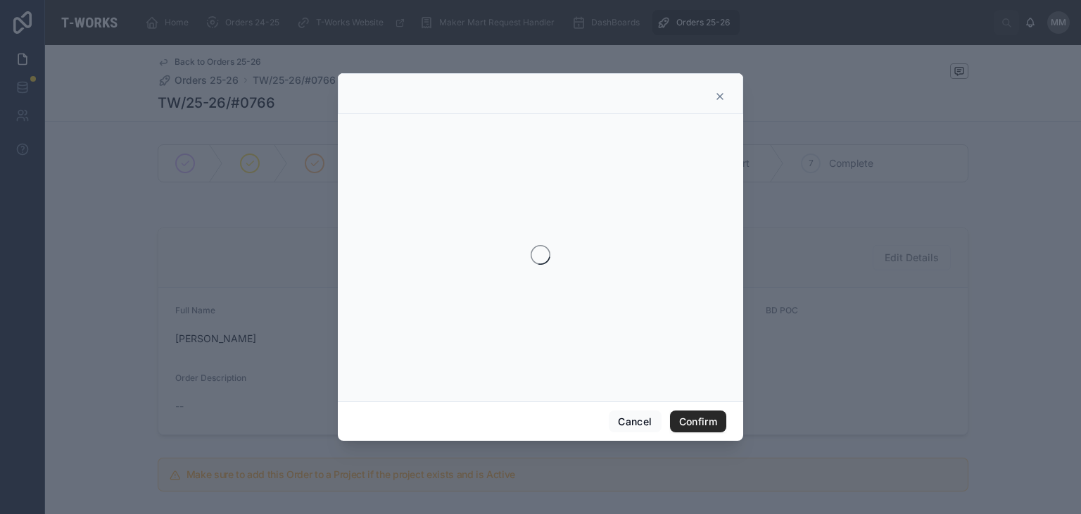
click at [900, 261] on div at bounding box center [540, 257] width 1081 height 514
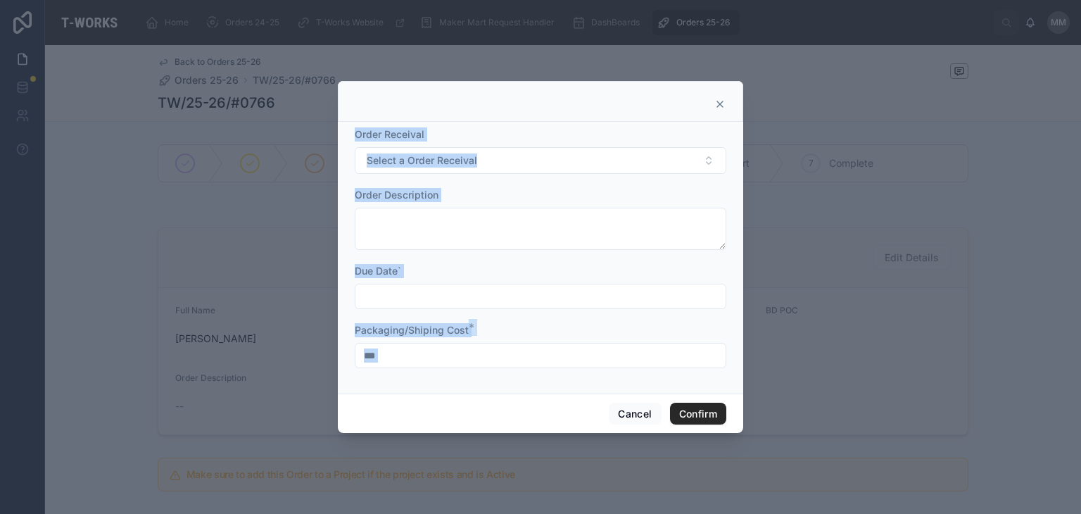
click at [721, 99] on icon at bounding box center [720, 104] width 11 height 11
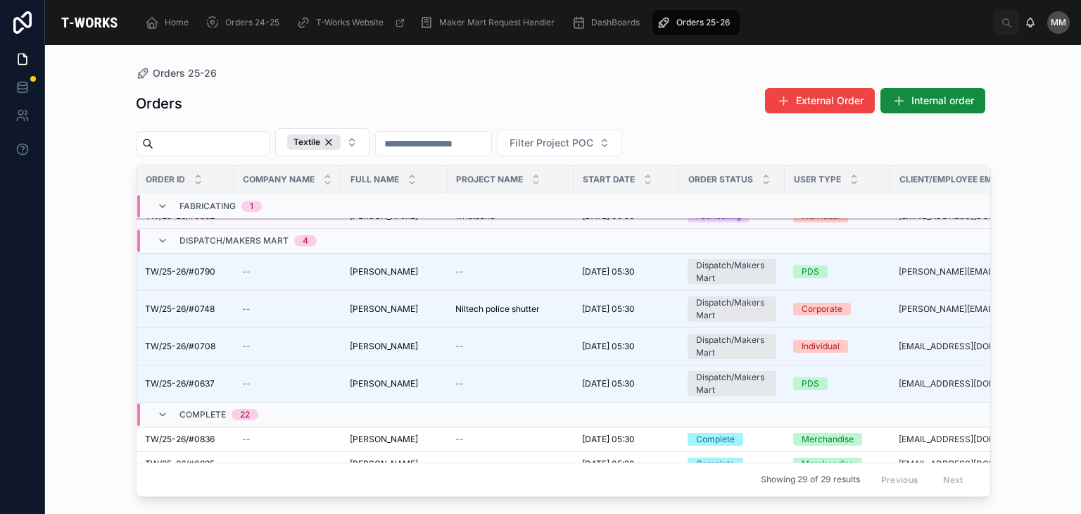
scroll to position [138, 8]
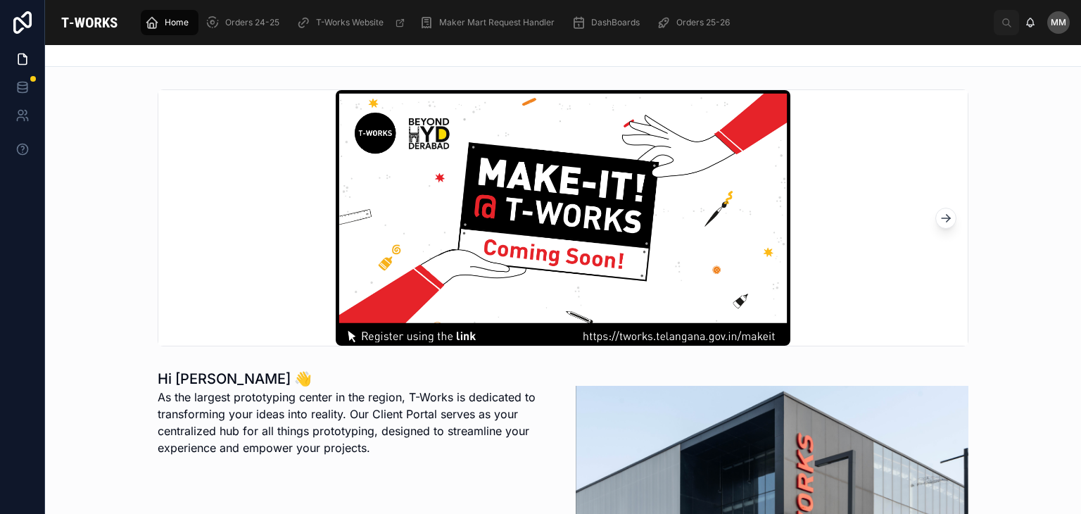
scroll to position [335, 0]
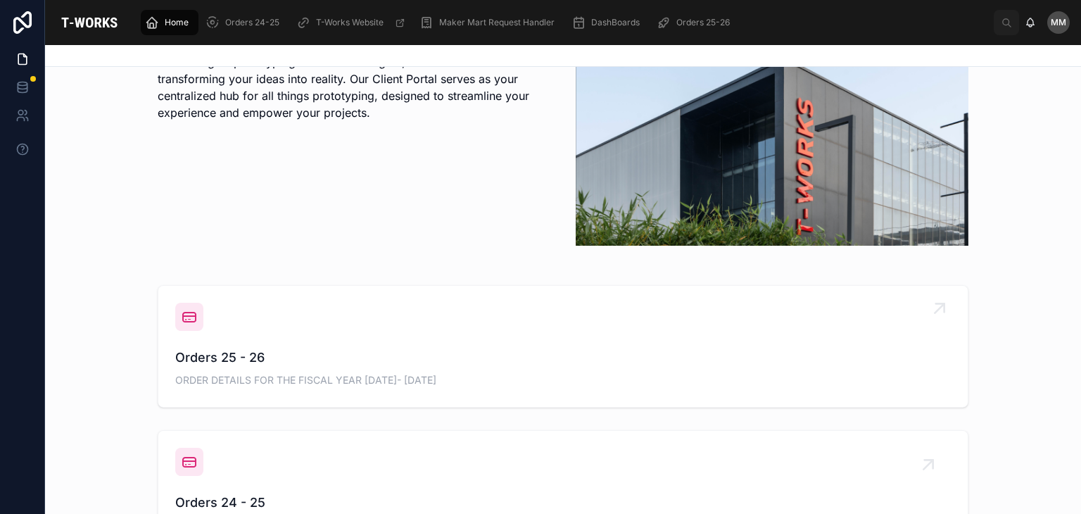
click at [276, 350] on span "Orders 25 - 26" at bounding box center [563, 358] width 776 height 20
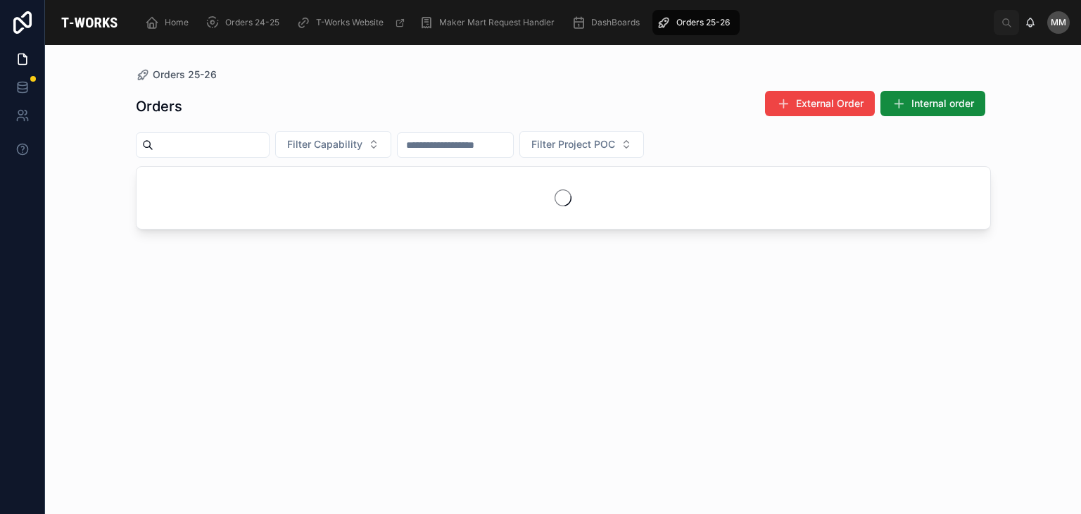
click at [276, 350] on div "Orders External Order Internal order Filter Capability Filter Project POC" at bounding box center [563, 289] width 855 height 415
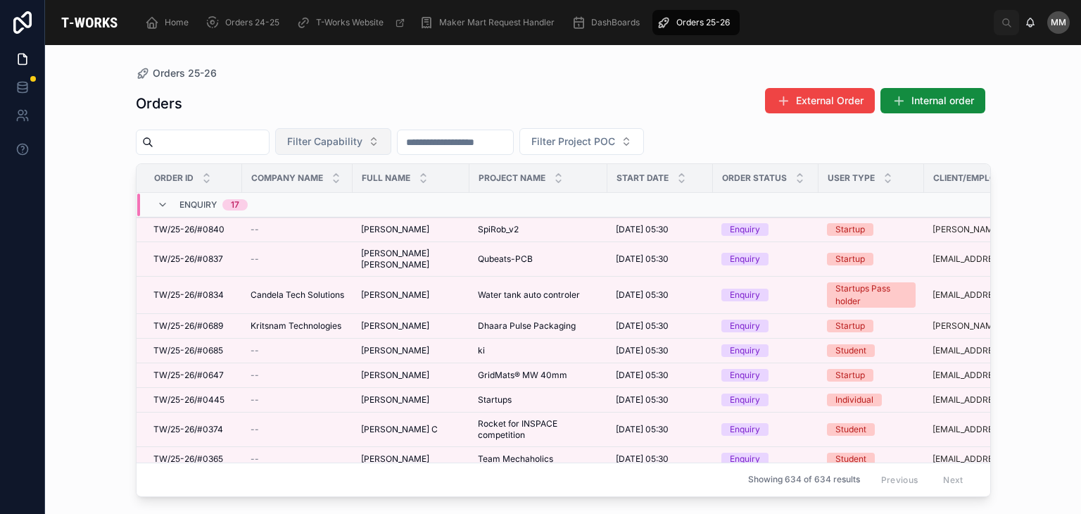
click at [354, 139] on span "Filter Capability" at bounding box center [324, 141] width 75 height 14
type input "***"
click at [321, 194] on div "Textile" at bounding box center [368, 198] width 169 height 23
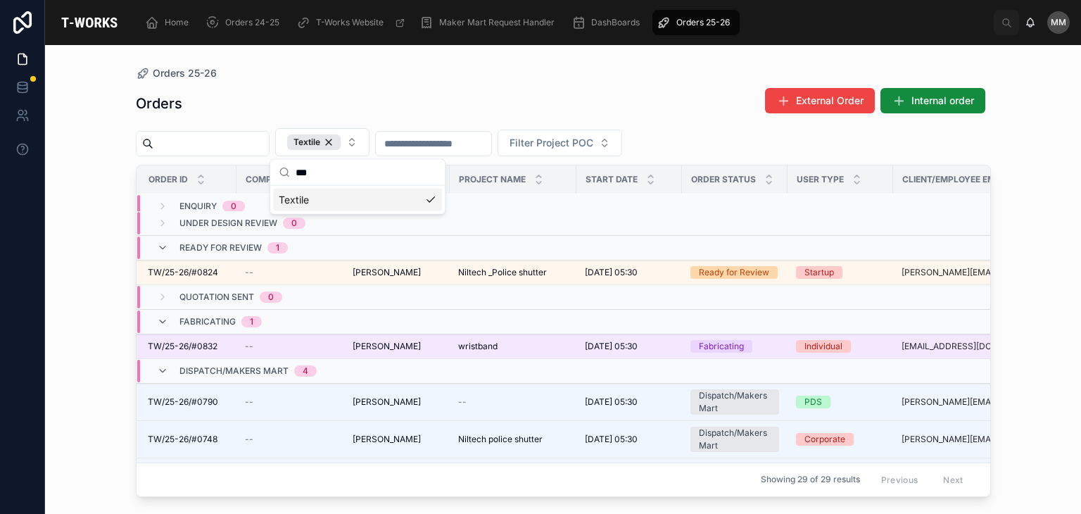
scroll to position [0, 6]
